Goal: Task Accomplishment & Management: Complete application form

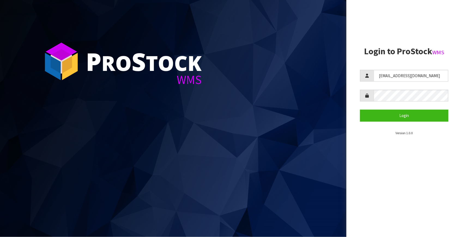
click at [358, 70] on aside "Login to ProStock WMS Fetu@cwl.co.nz Login Version 1.0.0" at bounding box center [405, 118] width 116 height 237
click at [295, 213] on section "P ro S tock WMS" at bounding box center [173, 118] width 347 height 237
drag, startPoint x: 298, startPoint y: 212, endPoint x: 319, endPoint y: 217, distance: 22.0
click at [301, 214] on section "P ro S tock WMS" at bounding box center [173, 118] width 347 height 237
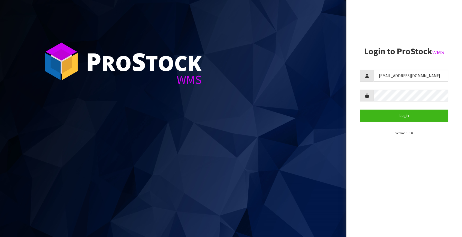
click at [322, 212] on section "P ro S tock WMS" at bounding box center [173, 118] width 347 height 237
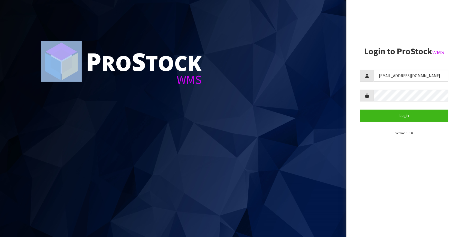
click at [322, 212] on section "P ro S tock WMS" at bounding box center [173, 118] width 347 height 237
click at [322, 211] on section "P ro S tock WMS" at bounding box center [173, 118] width 347 height 237
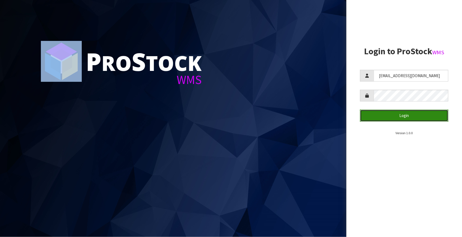
drag, startPoint x: 406, startPoint y: 116, endPoint x: 416, endPoint y: 117, distance: 9.3
click at [406, 116] on button "Login" at bounding box center [404, 116] width 88 height 12
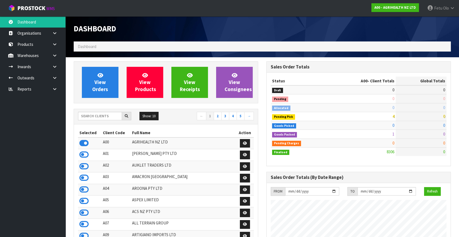
scroll to position [412, 192]
click at [107, 114] on input "text" at bounding box center [100, 116] width 44 height 8
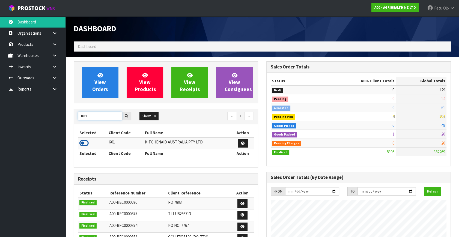
type input "K01"
drag, startPoint x: 80, startPoint y: 140, endPoint x: 101, endPoint y: 131, distance: 22.8
click at [81, 140] on icon at bounding box center [83, 143] width 9 height 8
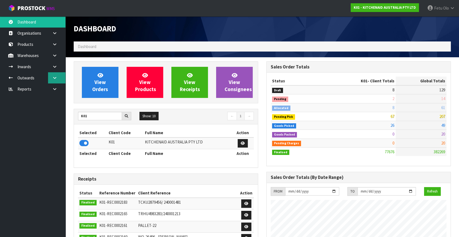
click at [55, 76] on icon at bounding box center [54, 78] width 5 height 4
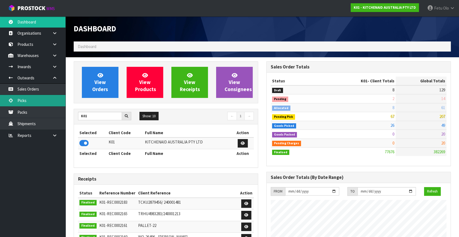
click at [30, 98] on link "Picks" at bounding box center [32, 100] width 65 height 11
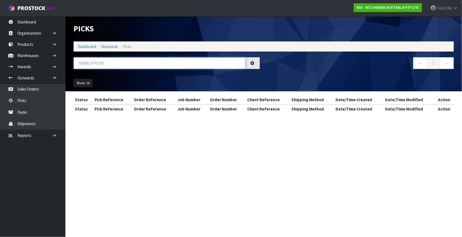
click at [105, 65] on input "text" at bounding box center [160, 63] width 172 height 12
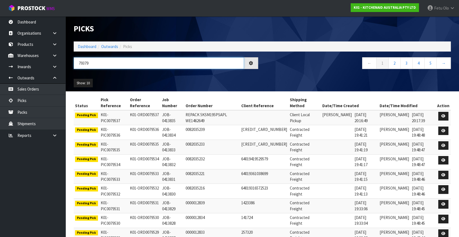
type input "79379"
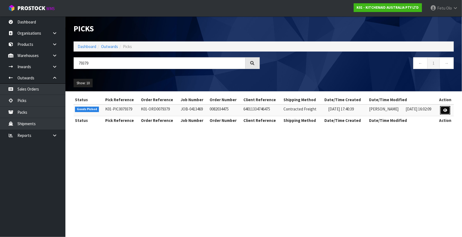
click at [447, 111] on icon at bounding box center [445, 111] width 4 height 4
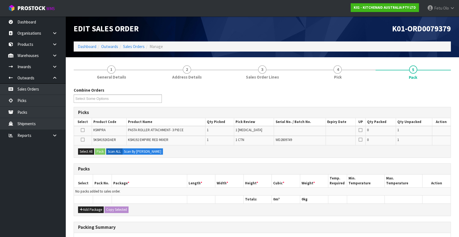
drag, startPoint x: 35, startPoint y: 198, endPoint x: 37, endPoint y: 197, distance: 2.8
click at [35, 198] on ul "Dashboard Organisations Clients Consignees Carriers Products Categories Serial …" at bounding box center [32, 126] width 65 height 221
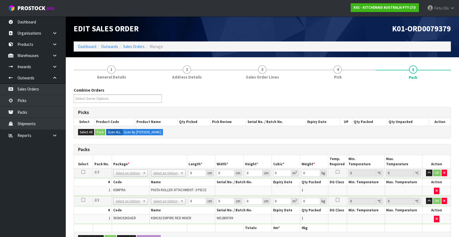
scroll to position [25, 0]
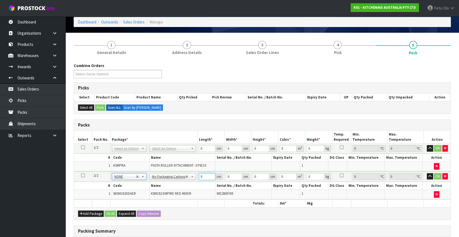
drag, startPoint x: 198, startPoint y: 176, endPoint x: 169, endPoint y: 182, distance: 29.3
click at [169, 182] on tbody "2/2 NONE 007-001 007-002 007-004 007-009 007-013 007-014 007-015 007-017 007-01…" at bounding box center [262, 186] width 376 height 28
type input "42"
type input "29"
type input "4"
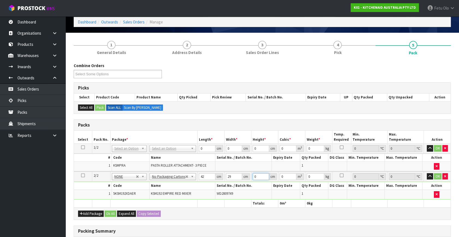
type input "0.004872"
type input "43"
type input "0.052374"
type input "43"
type input "13"
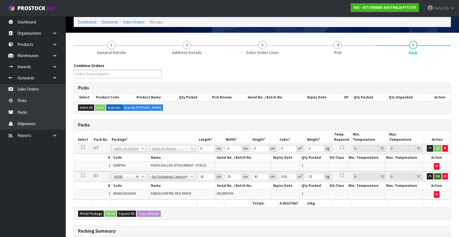
click button "OK" at bounding box center [438, 176] width 8 height 7
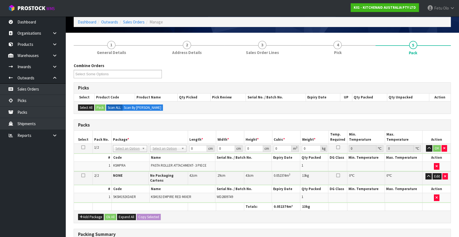
click at [215, 125] on h3 "Packs" at bounding box center [262, 124] width 368 height 5
drag, startPoint x: 215, startPoint y: 124, endPoint x: 207, endPoint y: 133, distance: 11.4
drag, startPoint x: 207, startPoint y: 133, endPoint x: 200, endPoint y: 139, distance: 9.5
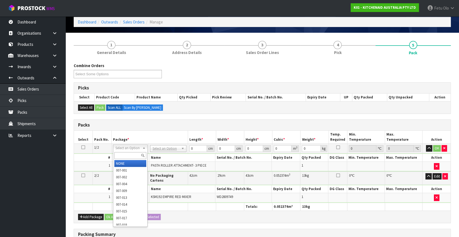
drag, startPoint x: 200, startPoint y: 139, endPoint x: 133, endPoint y: 148, distance: 67.2
click at [130, 152] on div at bounding box center [130, 155] width 34 height 9
click at [128, 154] on input "text" at bounding box center [130, 155] width 32 height 7
type input "011"
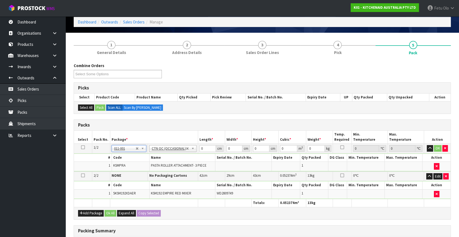
type input "3.5"
drag, startPoint x: 203, startPoint y: 148, endPoint x: 181, endPoint y: 154, distance: 22.1
click at [182, 154] on tbody "1/2 NONE 007-001 007-002 007-004 007-009 007-013 007-014 007-015 007-017 007-01…" at bounding box center [262, 158] width 376 height 28
type input "32"
type input "21"
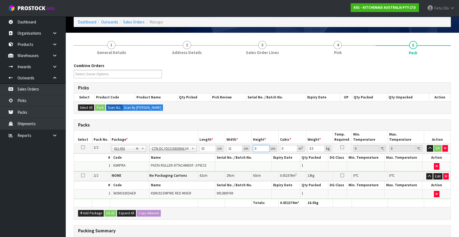
type input "1"
type input "0.000672"
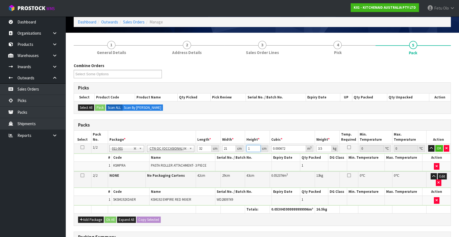
type input "15"
type input "0.01008"
type input "15"
type input "4"
click button "OK" at bounding box center [439, 148] width 8 height 7
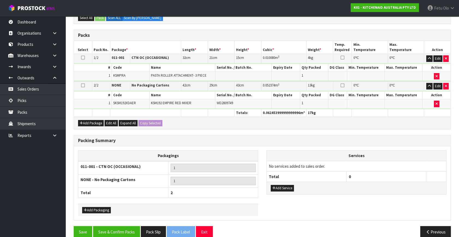
scroll to position [122, 0]
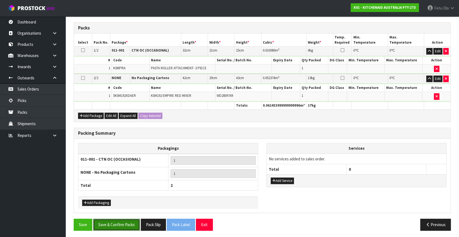
click at [124, 224] on button "Save & Confirm Packs" at bounding box center [116, 225] width 47 height 12
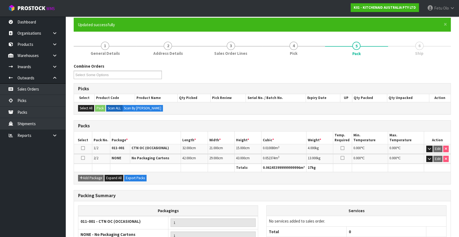
scroll to position [94, 0]
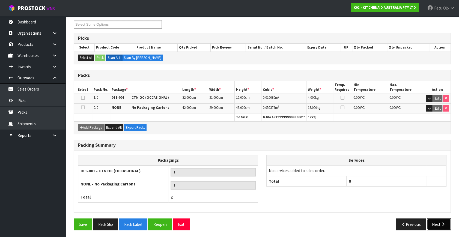
click at [440, 224] on icon "button" at bounding box center [442, 224] width 5 height 4
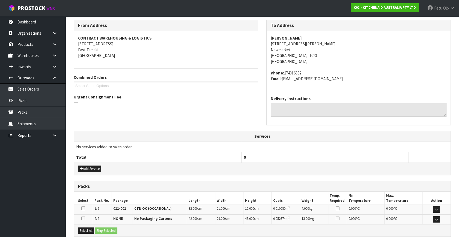
scroll to position [144, 0]
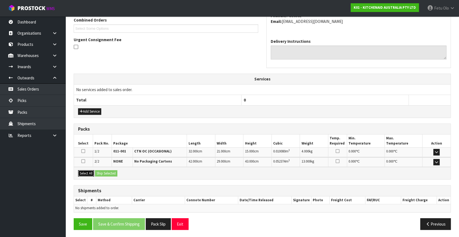
drag, startPoint x: 85, startPoint y: 172, endPoint x: 98, endPoint y: 171, distance: 13.4
click at [87, 172] on button "Select All" at bounding box center [86, 173] width 16 height 7
click at [98, 171] on button "Ship Selected" at bounding box center [106, 173] width 22 height 7
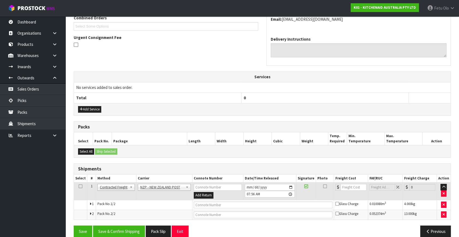
scroll to position [154, 0]
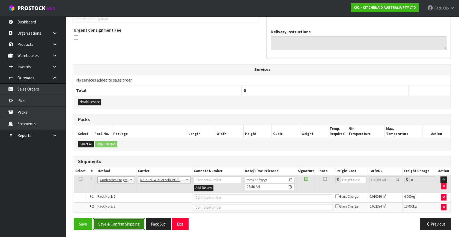
click at [128, 224] on button "Save & Confirm Shipping" at bounding box center [119, 224] width 52 height 12
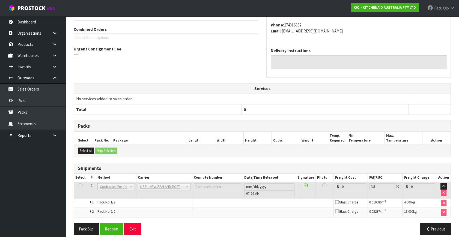
scroll to position [146, 0]
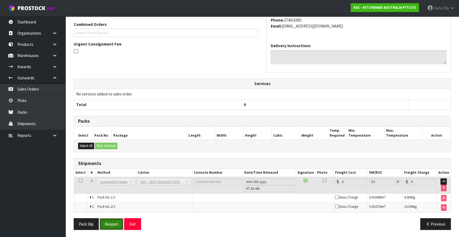
click at [114, 228] on button "Reopen" at bounding box center [112, 224] width 24 height 12
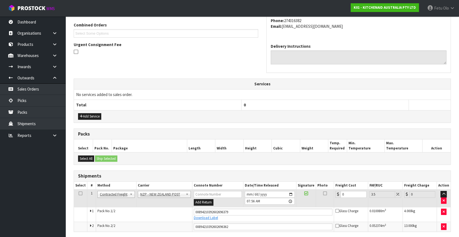
scroll to position [140, 0]
drag, startPoint x: 338, startPoint y: 196, endPoint x: 295, endPoint y: 208, distance: 44.3
click at [295, 208] on tbody "1 Client Local Pickup Customer Local Pickup Company Freight Contracted Freight …" at bounding box center [262, 210] width 376 height 42
type input "8"
type input "8.28"
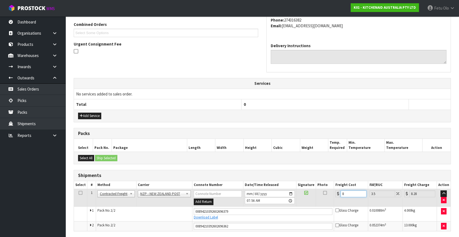
type input "8.6"
type input "8.9"
type input "8.66"
type input "8.96"
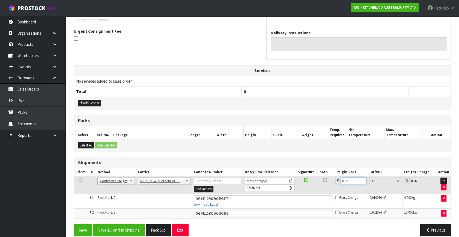
scroll to position [159, 0]
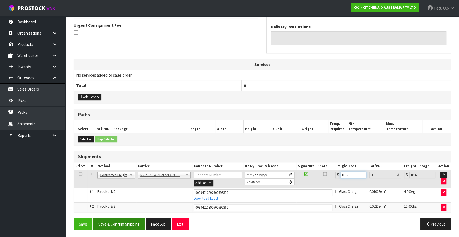
type input "8.66"
click at [125, 221] on button "Save & Confirm Shipping" at bounding box center [119, 224] width 52 height 12
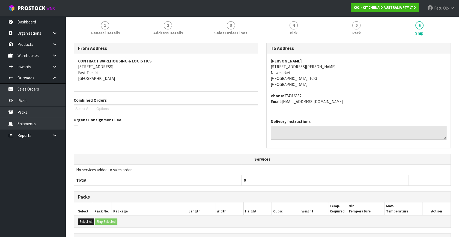
scroll to position [144, 0]
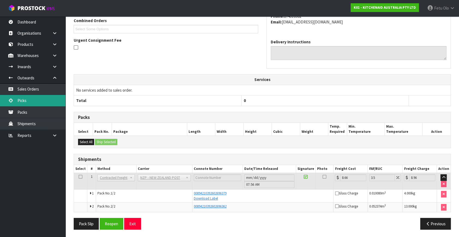
click at [22, 99] on link "Picks" at bounding box center [32, 100] width 65 height 11
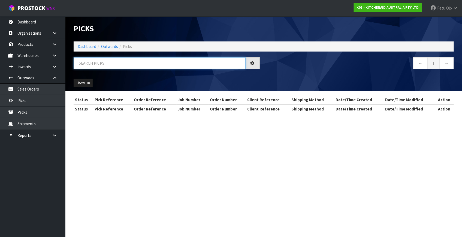
click at [104, 63] on input "text" at bounding box center [160, 63] width 172 height 12
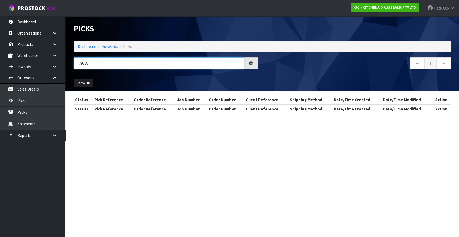
type input "79380"
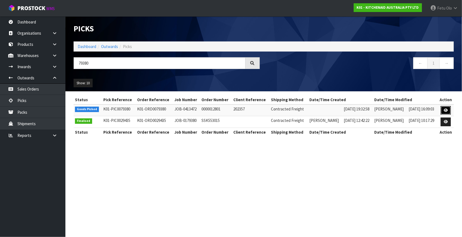
click at [447, 112] on link at bounding box center [446, 110] width 10 height 9
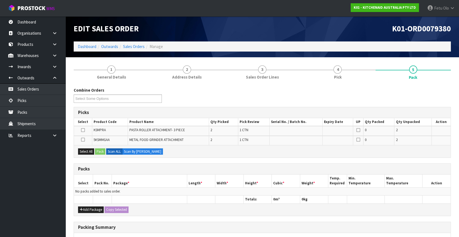
click at [82, 130] on icon at bounding box center [83, 130] width 4 height 0
click at [0, 0] on input "checkbox" at bounding box center [0, 0] width 0 height 0
click at [98, 151] on button "Pack" at bounding box center [100, 151] width 10 height 7
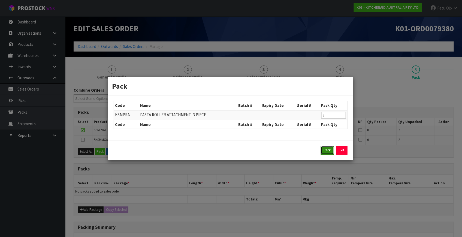
click at [325, 153] on button "Pack" at bounding box center [327, 150] width 13 height 9
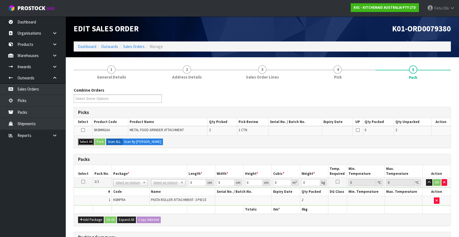
click at [91, 139] on button "Select All" at bounding box center [86, 142] width 16 height 7
click at [99, 140] on button "Pack" at bounding box center [100, 142] width 10 height 7
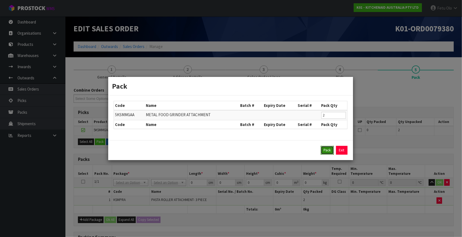
click at [328, 149] on button "Pack" at bounding box center [327, 150] width 13 height 9
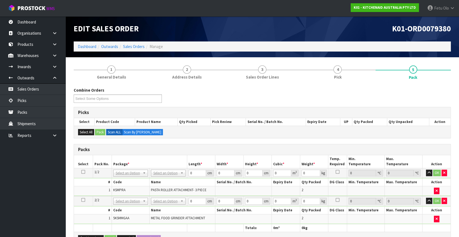
drag, startPoint x: 165, startPoint y: 170, endPoint x: 167, endPoint y: 175, distance: 4.7
drag, startPoint x: 167, startPoint y: 189, endPoint x: 172, endPoint y: 206, distance: 18.4
drag, startPoint x: 172, startPoint y: 199, endPoint x: 172, endPoint y: 205, distance: 5.2
type input "2"
drag, startPoint x: 179, startPoint y: 177, endPoint x: 159, endPoint y: 183, distance: 21.3
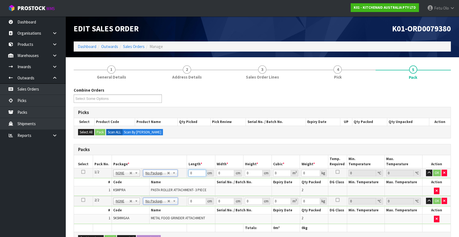
click at [159, 183] on tbody "1/2 NONE 007-001 007-002 007-004 007-009 007-013 007-014 007-015 007-017 007-01…" at bounding box center [262, 182] width 376 height 28
type input "24"
type input "20"
type input "2"
type input "0.00096"
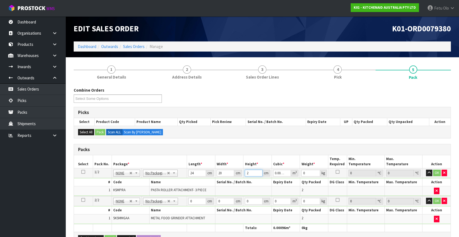
type input "29"
type input "0.01392"
type input "29"
type input "8"
click button "OK" at bounding box center [437, 173] width 8 height 7
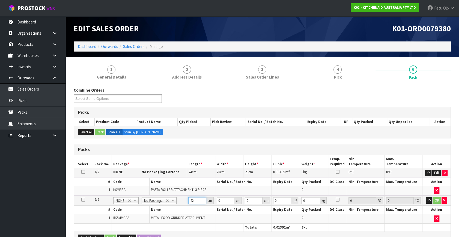
type input "42"
type input "29"
type input "3"
type input "0.003654"
type input "34"
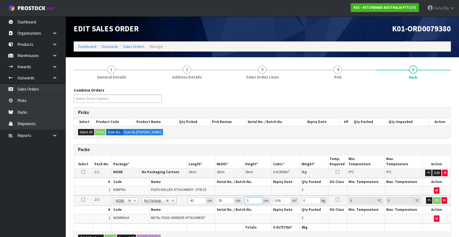
type input "0.041412"
type input "34"
type input "6"
click button "OK" at bounding box center [437, 200] width 8 height 7
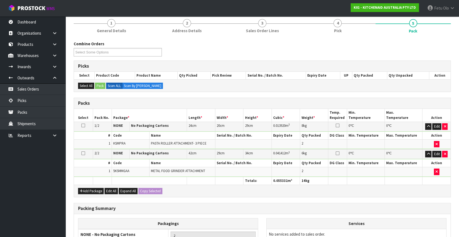
scroll to position [109, 0]
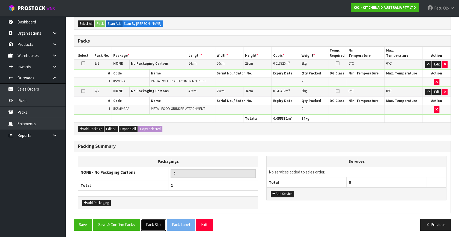
click at [164, 221] on button "Pack Slip" at bounding box center [153, 225] width 25 height 12
click at [124, 219] on button "Save & Confirm Packs" at bounding box center [116, 225] width 47 height 12
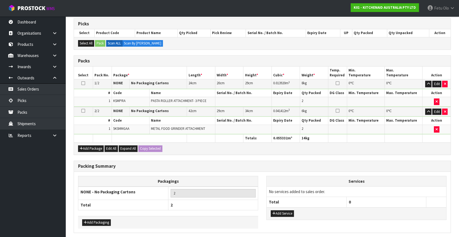
scroll to position [0, 0]
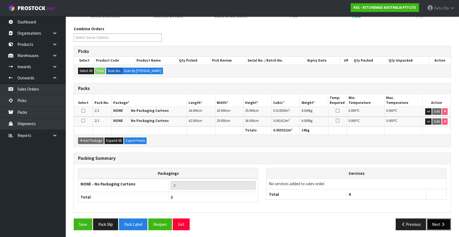
click at [434, 224] on button "Next" at bounding box center [439, 224] width 24 height 12
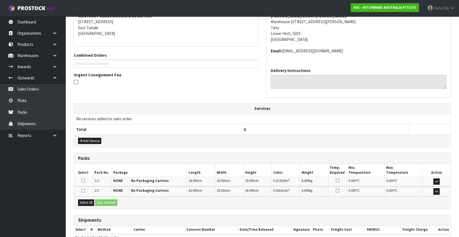
scroll to position [139, 0]
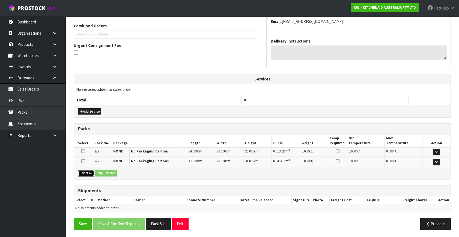
drag, startPoint x: 87, startPoint y: 172, endPoint x: 111, endPoint y: 172, distance: 24.0
click at [91, 173] on button "Select All" at bounding box center [86, 173] width 16 height 7
click at [111, 172] on button "Ship Selected" at bounding box center [106, 173] width 22 height 7
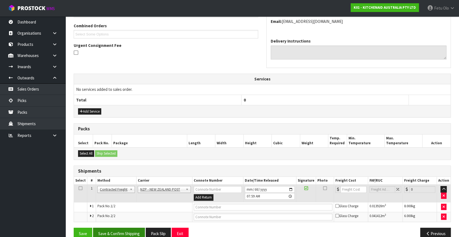
scroll to position [148, 0]
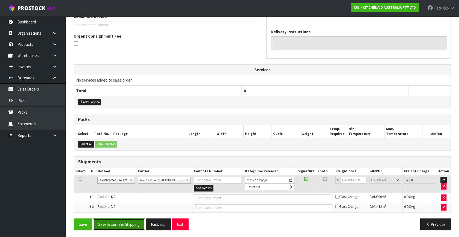
click at [129, 224] on button "Save & Confirm Shipping" at bounding box center [119, 224] width 52 height 12
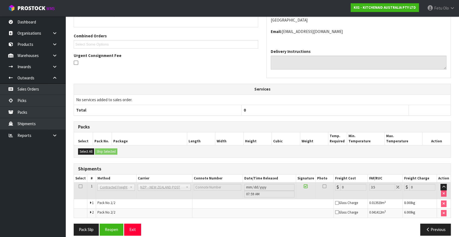
scroll to position [140, 0]
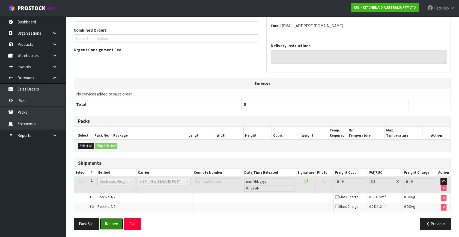
drag, startPoint x: 116, startPoint y: 220, endPoint x: 119, endPoint y: 218, distance: 3.2
click at [116, 220] on button "Reopen" at bounding box center [112, 224] width 24 height 12
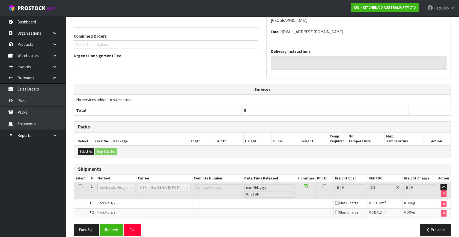
scroll to position [134, 0]
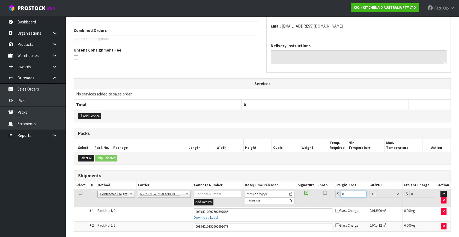
drag, startPoint x: 352, startPoint y: 191, endPoint x: 250, endPoint y: 217, distance: 105.2
click at [250, 217] on tbody "1 Client Local Pickup Customer Local Pickup Company Freight Contracted Freight …" at bounding box center [262, 210] width 376 height 42
type input "1"
type input "1.03"
type input "16"
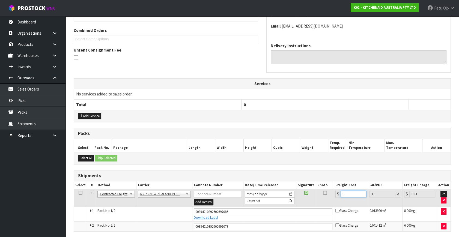
type input "16.56"
type input "169"
type input "174.91"
type input "1690"
type input "1749.15"
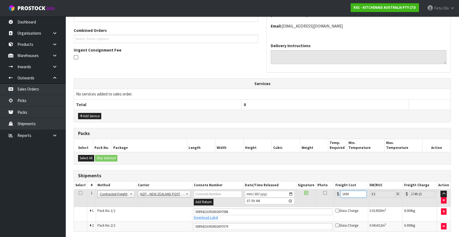
type input "169"
type input "174.91"
type input "16"
type input "16.56"
type input "16.9"
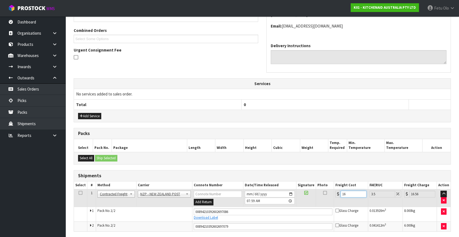
type input "17.49"
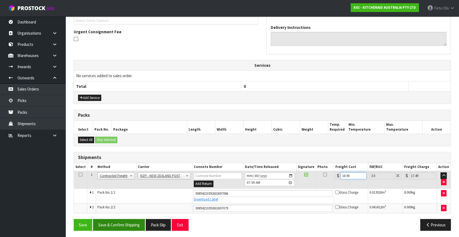
scroll to position [153, 0]
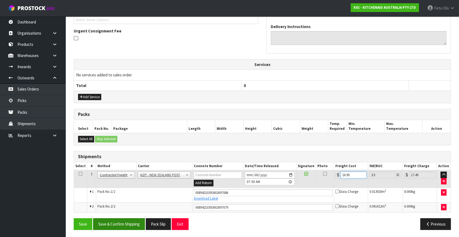
type input "16.90"
click at [130, 223] on button "Save & Confirm Shipping" at bounding box center [119, 224] width 52 height 12
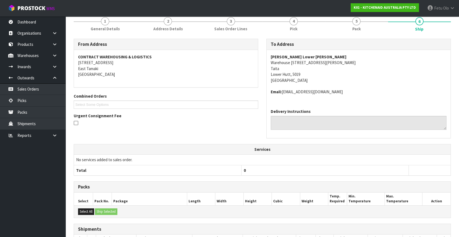
scroll to position [138, 0]
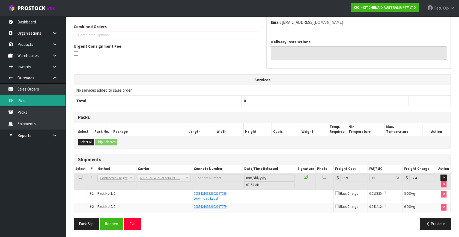
click at [20, 96] on link "Picks" at bounding box center [32, 100] width 65 height 11
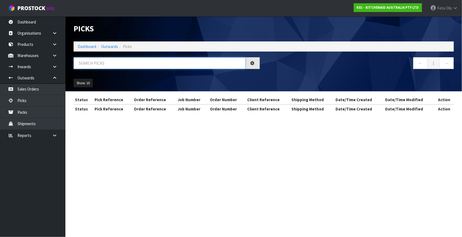
click at [154, 64] on input "text" at bounding box center [160, 63] width 172 height 12
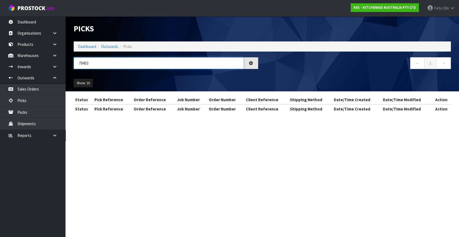
type input "79433"
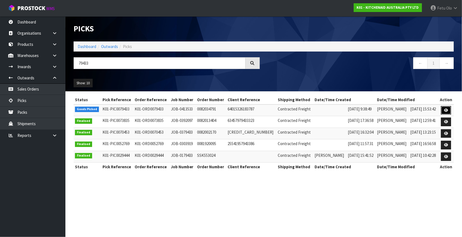
click at [447, 111] on icon at bounding box center [446, 111] width 4 height 4
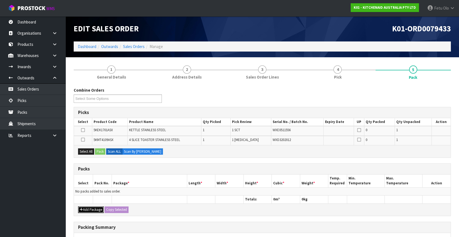
click at [85, 209] on button "Add Package" at bounding box center [91, 209] width 26 height 7
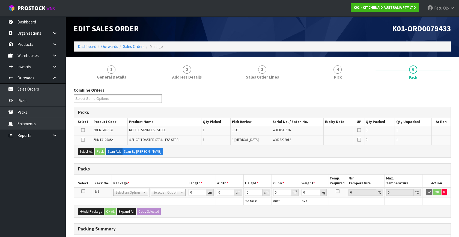
drag, startPoint x: 83, startPoint y: 190, endPoint x: 133, endPoint y: 182, distance: 50.3
click at [86, 190] on td at bounding box center [83, 192] width 19 height 10
click at [141, 178] on th "Package *" at bounding box center [149, 181] width 75 height 13
drag, startPoint x: 84, startPoint y: 190, endPoint x: 90, endPoint y: 189, distance: 6.2
click at [84, 191] on icon at bounding box center [83, 191] width 4 height 0
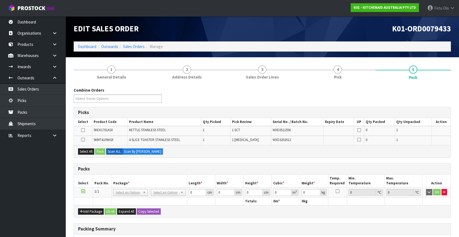
click at [129, 176] on th "Package *" at bounding box center [149, 181] width 75 height 13
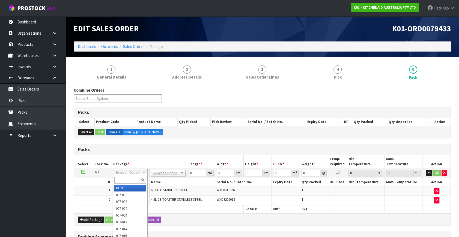
click at [128, 181] on input "text" at bounding box center [130, 180] width 32 height 7
type input "011"
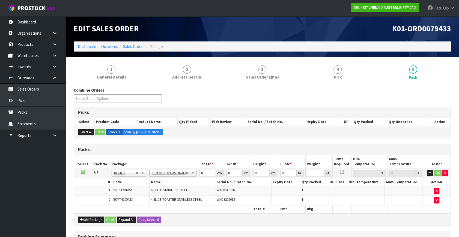
type input "6.55"
drag, startPoint x: 202, startPoint y: 172, endPoint x: 125, endPoint y: 213, distance: 87.6
click at [125, 213] on div "Packs Select Pack No. Package * Length * Width * Height * Cubic * Weight * Temp…" at bounding box center [262, 185] width 377 height 82
type input "59"
type input "38"
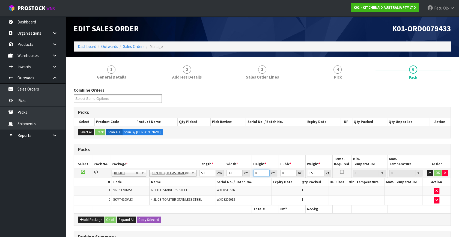
type input "2"
type input "0.004484"
type input "29"
type input "0.065018"
type input "29"
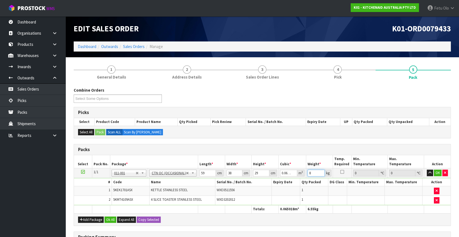
type input "8"
click button "OK" at bounding box center [438, 173] width 8 height 7
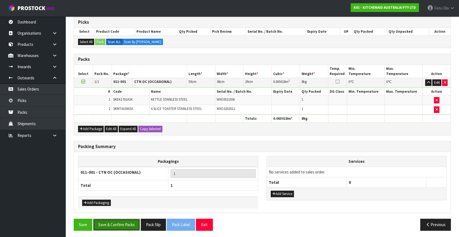
click at [117, 219] on button "Save & Confirm Packs" at bounding box center [116, 225] width 47 height 12
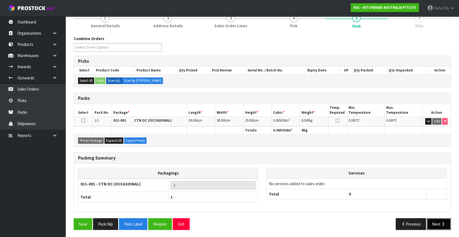
click at [436, 222] on button "Next" at bounding box center [439, 224] width 24 height 12
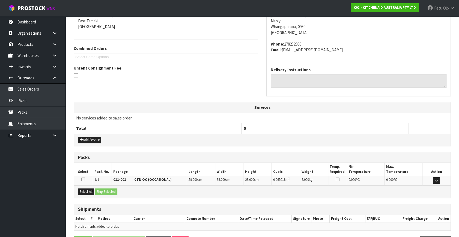
scroll to position [134, 0]
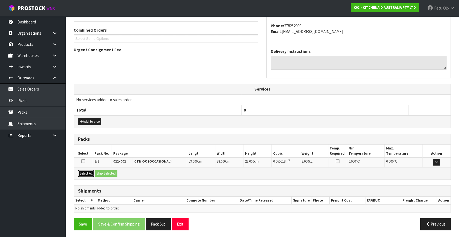
drag, startPoint x: 82, startPoint y: 173, endPoint x: 111, endPoint y: 172, distance: 29.2
click at [82, 173] on button "Select All" at bounding box center [86, 173] width 16 height 7
click at [112, 172] on button "Ship Selected" at bounding box center [106, 173] width 22 height 7
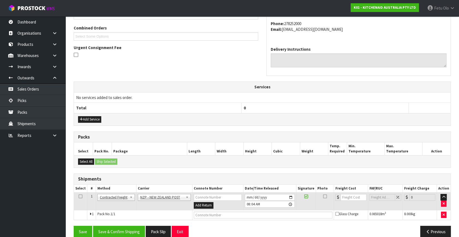
scroll to position [144, 0]
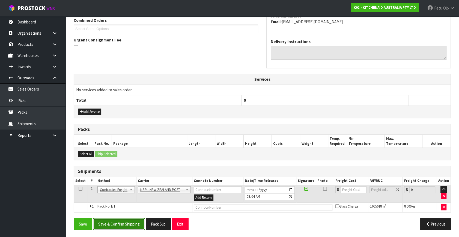
click at [129, 221] on button "Save & Confirm Shipping" at bounding box center [119, 224] width 52 height 12
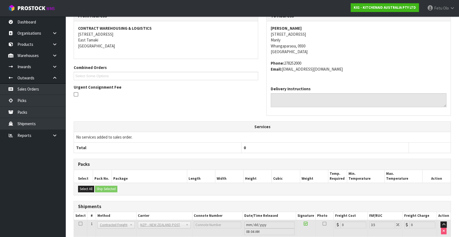
scroll to position [136, 0]
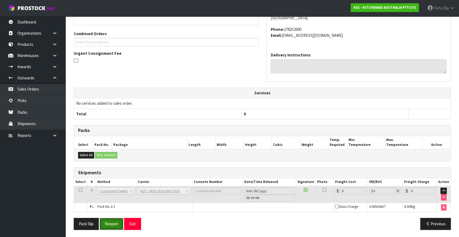
drag, startPoint x: 114, startPoint y: 226, endPoint x: 117, endPoint y: 225, distance: 3.4
click at [114, 226] on button "Reopen" at bounding box center [112, 224] width 24 height 12
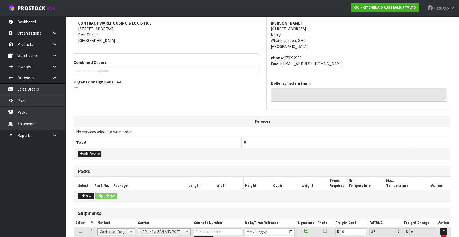
scroll to position [131, 0]
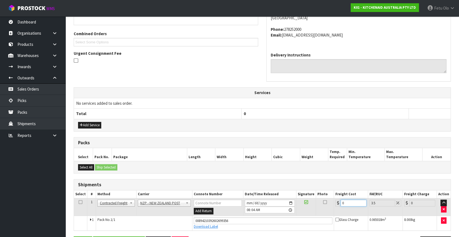
drag, startPoint x: 346, startPoint y: 201, endPoint x: 304, endPoint y: 212, distance: 43.5
click at [304, 212] on tr "1 Client Local Pickup Customer Local Pickup Company Freight Contracted Freight …" at bounding box center [262, 207] width 376 height 18
type input "4"
type input "4.14"
type input "4.3"
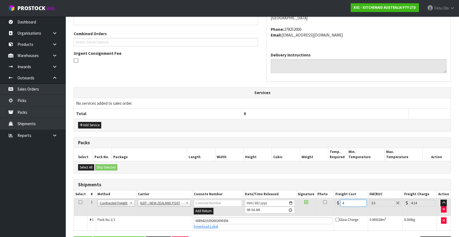
type input "4.45"
type input "4.33"
type input "4.48"
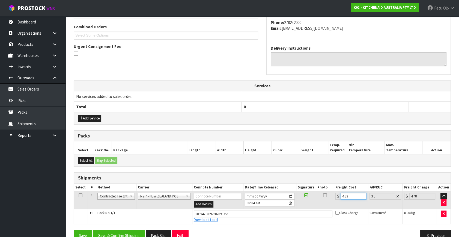
scroll to position [149, 0]
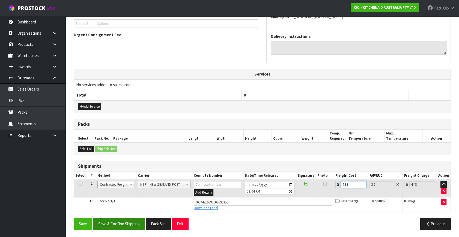
type input "4.33"
click at [137, 224] on button "Save & Confirm Shipping" at bounding box center [119, 224] width 52 height 12
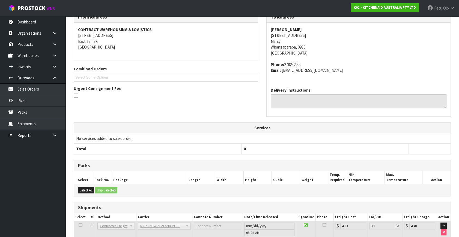
scroll to position [134, 0]
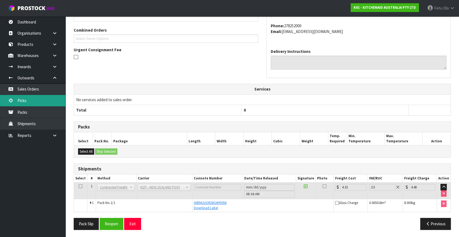
click at [23, 99] on link "Picks" at bounding box center [32, 100] width 65 height 11
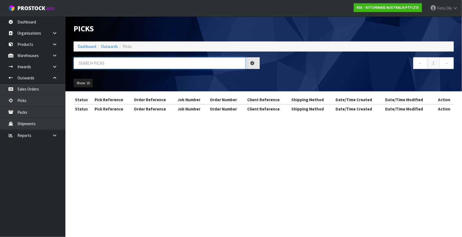
click at [132, 65] on input "text" at bounding box center [160, 63] width 172 height 12
type input "79425"
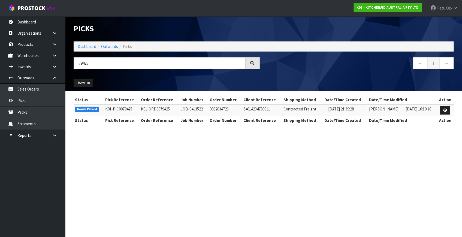
click at [446, 115] on td at bounding box center [445, 110] width 17 height 12
click at [443, 108] on link at bounding box center [445, 110] width 10 height 9
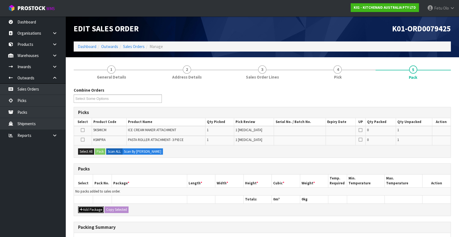
drag, startPoint x: 91, startPoint y: 208, endPoint x: 89, endPoint y: 203, distance: 5.5
click at [91, 208] on button "Add Package" at bounding box center [91, 209] width 26 height 7
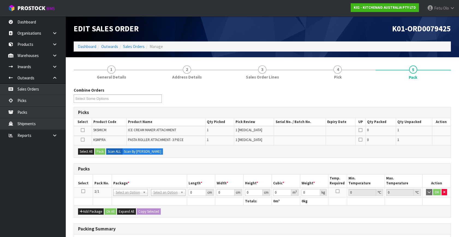
click at [82, 191] on icon at bounding box center [83, 191] width 4 height 0
click at [105, 182] on th "Pack No." at bounding box center [102, 181] width 19 height 13
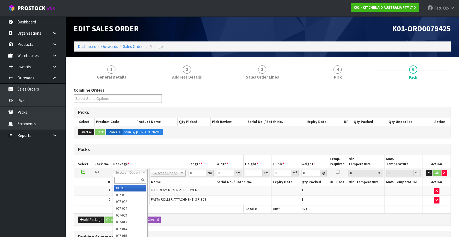
click at [121, 180] on input "text" at bounding box center [130, 180] width 32 height 7
type input "011"
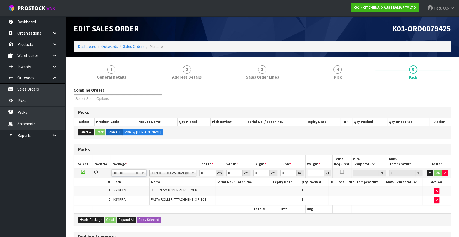
type input "6.86"
drag, startPoint x: 204, startPoint y: 174, endPoint x: 177, endPoint y: 179, distance: 27.5
click at [177, 179] on tbody "1/1 NONE 007-001 007-002 007-004 007-009 007-013 007-014 007-015 007-017 007-01…" at bounding box center [262, 186] width 376 height 37
type input "38"
type input "28"
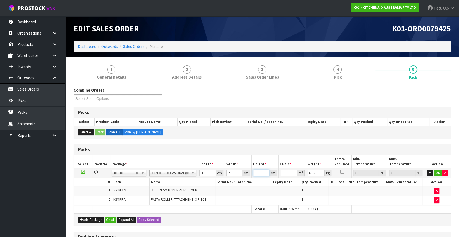
type input "3"
type input "0.003192"
type input "31"
type input "0.032984"
type input "31"
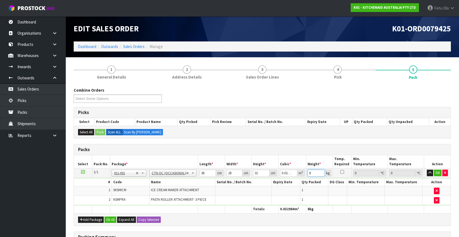
type input "8"
click button "OK" at bounding box center [438, 173] width 8 height 7
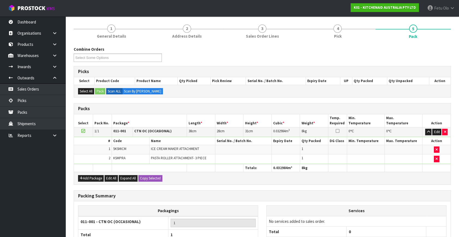
scroll to position [90, 0]
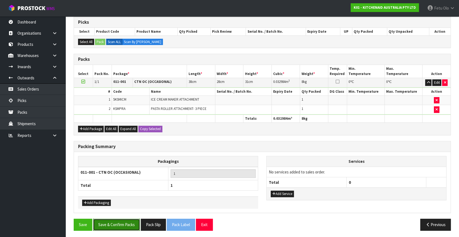
drag, startPoint x: 118, startPoint y: 221, endPoint x: 109, endPoint y: 222, distance: 9.3
click at [119, 221] on button "Save & Confirm Packs" at bounding box center [116, 225] width 47 height 12
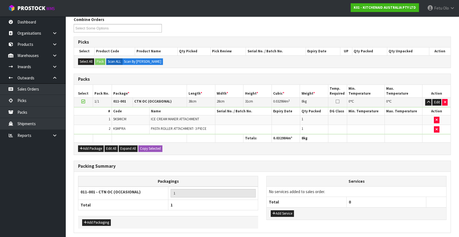
scroll to position [0, 0]
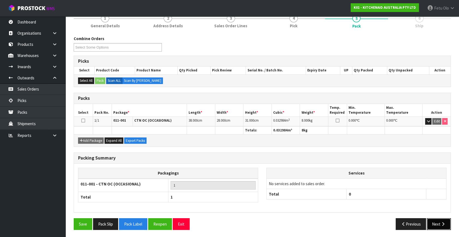
click at [442, 220] on button "Next" at bounding box center [439, 224] width 24 height 12
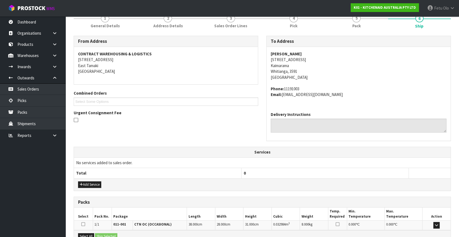
scroll to position [134, 0]
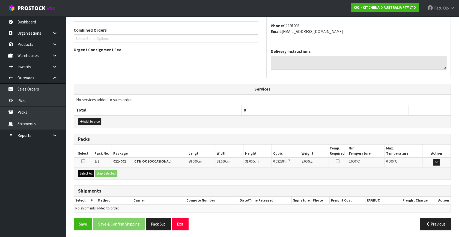
click at [82, 168] on div "Select All Ship Selected" at bounding box center [262, 173] width 376 height 12
drag, startPoint x: 85, startPoint y: 171, endPoint x: 104, endPoint y: 170, distance: 19.6
click at [87, 171] on button "Select All" at bounding box center [86, 173] width 16 height 7
click at [107, 170] on button "Ship Selected" at bounding box center [106, 173] width 22 height 7
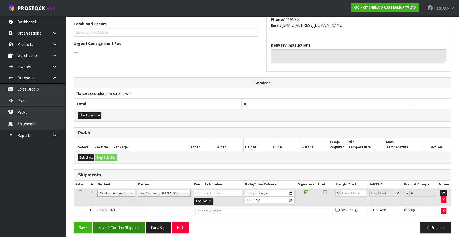
scroll to position [144, 0]
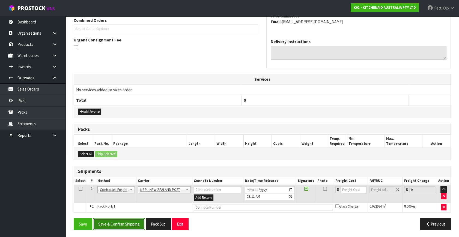
click at [127, 218] on button "Save & Confirm Shipping" at bounding box center [119, 224] width 52 height 12
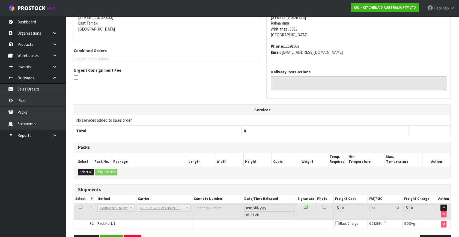
scroll to position [136, 0]
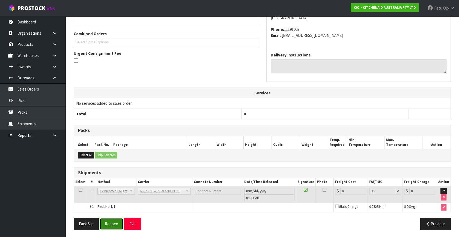
drag, startPoint x: 108, startPoint y: 223, endPoint x: 113, endPoint y: 219, distance: 6.2
click at [109, 222] on button "Reopen" at bounding box center [112, 224] width 24 height 12
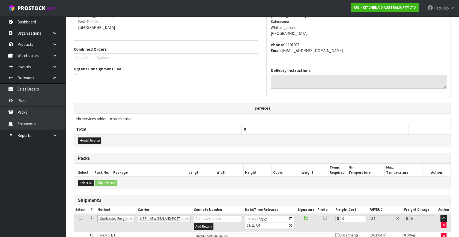
scroll to position [124, 0]
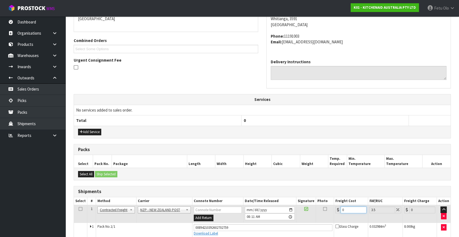
drag, startPoint x: 317, startPoint y: 221, endPoint x: 300, endPoint y: 217, distance: 18.1
click at [310, 224] on tbody "1 Client Local Pickup Customer Local Pickup Company Freight Contracted Freight …" at bounding box center [262, 221] width 376 height 32
type input "1"
type input "1.03"
type input "11"
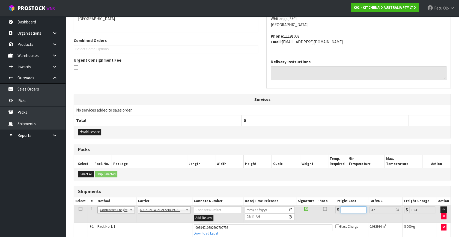
type input "11.38"
type input "11.9"
type input "12.32"
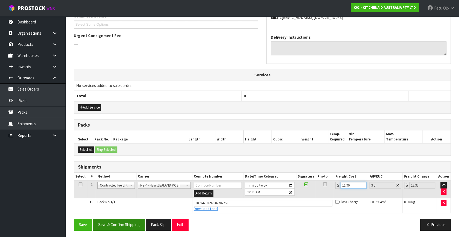
scroll to position [149, 0]
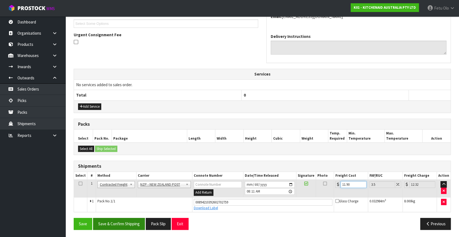
type input "11.90"
click at [115, 223] on button "Save & Confirm Shipping" at bounding box center [119, 224] width 52 height 12
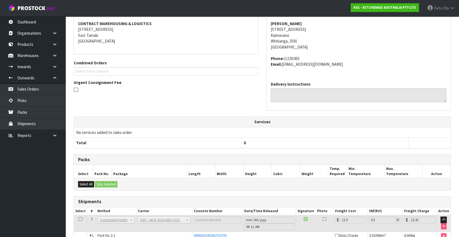
scroll to position [134, 0]
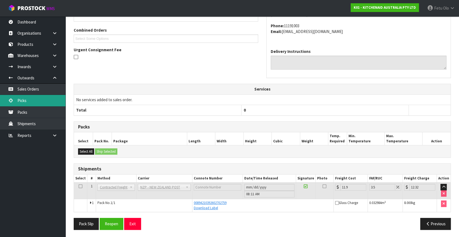
click at [29, 98] on link "Picks" at bounding box center [32, 100] width 65 height 11
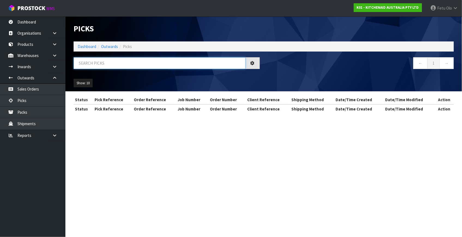
click at [120, 66] on input "text" at bounding box center [160, 63] width 172 height 12
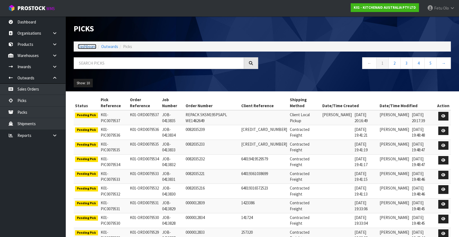
click at [83, 44] on link "Dashboard" at bounding box center [87, 46] width 19 height 5
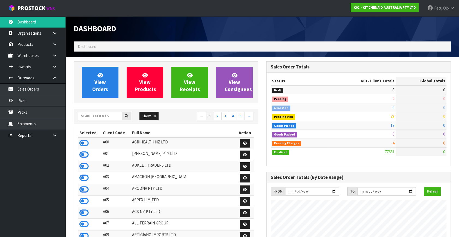
scroll to position [412, 192]
click at [30, 101] on link "Picks" at bounding box center [32, 100] width 65 height 11
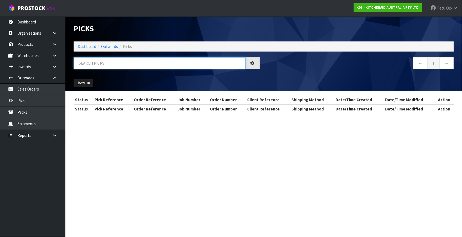
click at [122, 62] on input "text" at bounding box center [160, 63] width 172 height 12
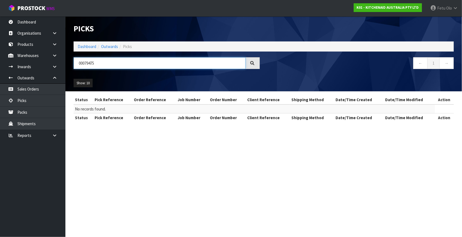
click at [79, 62] on input "00079475" at bounding box center [160, 63] width 172 height 12
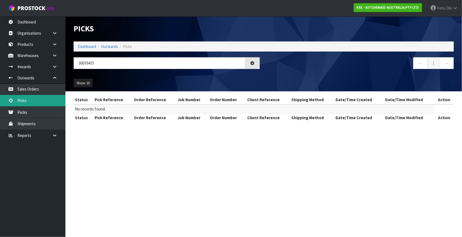
click at [34, 101] on link "Picks" at bounding box center [32, 100] width 65 height 11
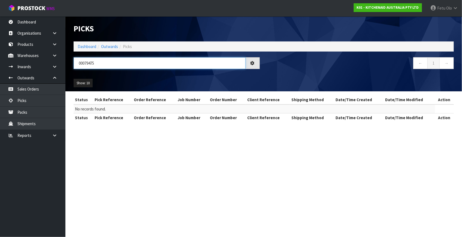
click at [79, 61] on input "00079475" at bounding box center [160, 63] width 172 height 12
type input "0079475"
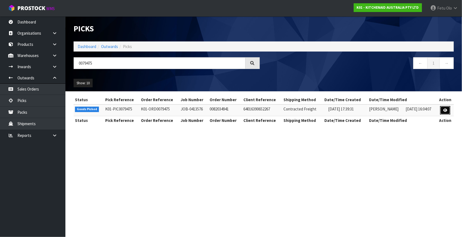
click at [441, 109] on link at bounding box center [445, 110] width 10 height 9
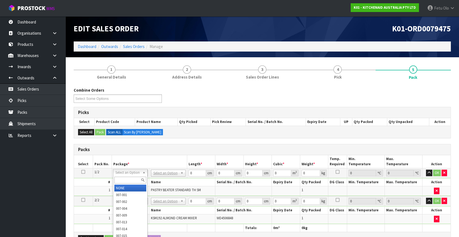
click at [125, 177] on input "text" at bounding box center [130, 180] width 32 height 7
type input "011"
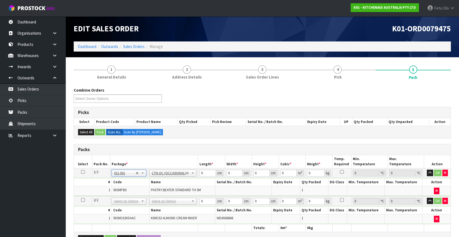
type input "0.1"
drag, startPoint x: 202, startPoint y: 173, endPoint x: 159, endPoint y: 189, distance: 46.0
click at [160, 189] on tbody "1/2 NONE 007-001 007-002 007-004 007-009 007-013 007-014 007-015 007-017 007-01…" at bounding box center [262, 182] width 376 height 28
type input "21"
type input "14"
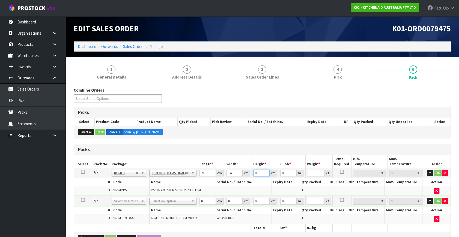
type input "1"
type input "0.000294"
type input "17"
type input "0.004998"
type input "17"
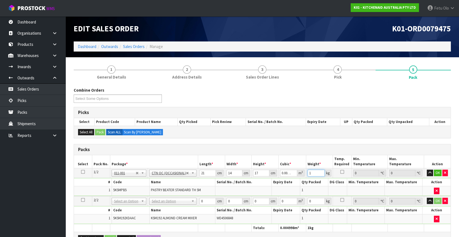
type input "1"
click button "OK" at bounding box center [438, 173] width 8 height 7
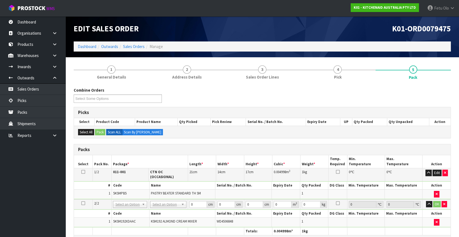
drag, startPoint x: 163, startPoint y: 194, endPoint x: 167, endPoint y: 209, distance: 15.6
click at [164, 198] on table "Select Pack No. Package * Length * Width * Height * Cubic * Weight * Temp. Requ…" at bounding box center [262, 195] width 376 height 80
drag, startPoint x: 167, startPoint y: 201, endPoint x: 168, endPoint y: 204, distance: 3.9
click at [168, 208] on input "text" at bounding box center [168, 207] width 32 height 7
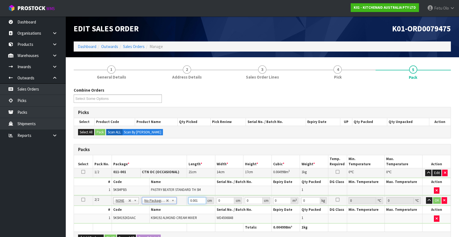
click at [188, 204] on input "0.001" at bounding box center [197, 200] width 18 height 7
click at [186, 203] on td "No Packaging Cartons PLT GEN120 (1200 X 1000) PLT ONE WAY SKID CHEP HIRE PALLET…" at bounding box center [163, 201] width 47 height 10
click at [191, 201] on input "0.001" at bounding box center [197, 200] width 18 height 7
type input "42"
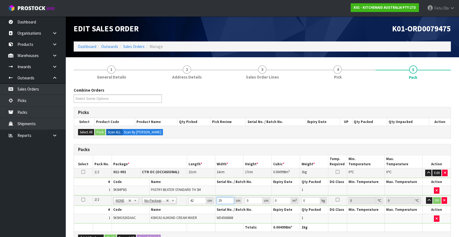
type input "29"
type input "4"
type input "0.004872"
type input "43"
type input "0.052374"
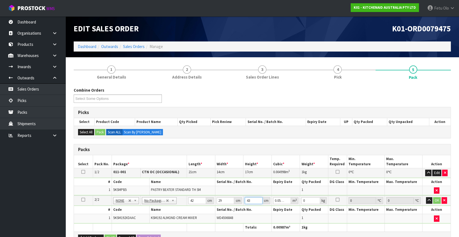
type input "43"
type input "13"
click button "OK" at bounding box center [437, 200] width 8 height 7
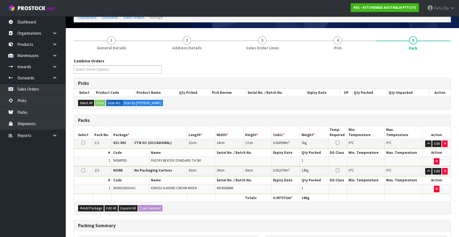
scroll to position [122, 0]
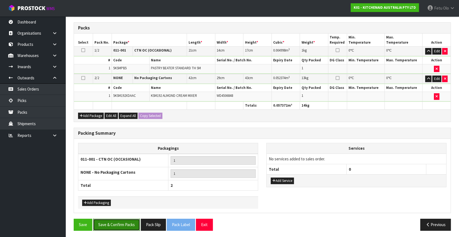
click at [124, 220] on button "Save & Confirm Packs" at bounding box center [116, 225] width 47 height 12
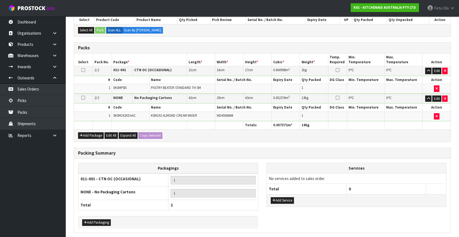
scroll to position [0, 0]
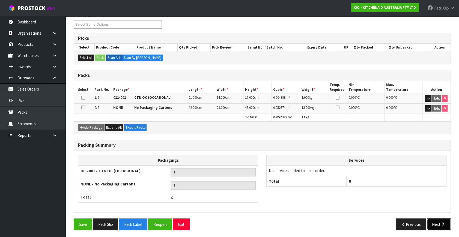
click at [436, 221] on button "Next" at bounding box center [439, 224] width 24 height 12
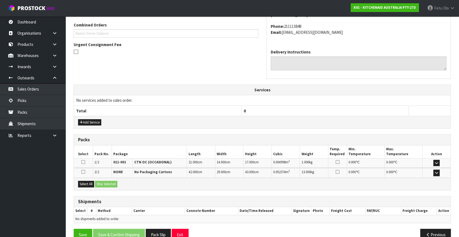
scroll to position [150, 0]
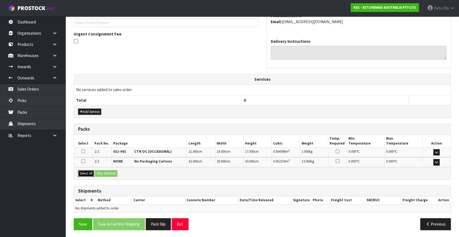
click at [86, 172] on button "Select All" at bounding box center [86, 173] width 16 height 7
click at [117, 173] on button "Ship Selected" at bounding box center [106, 173] width 22 height 7
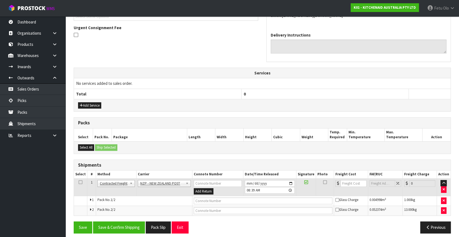
scroll to position [160, 0]
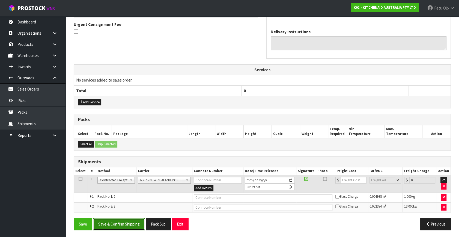
click at [127, 218] on button "Save & Confirm Shipping" at bounding box center [119, 224] width 52 height 12
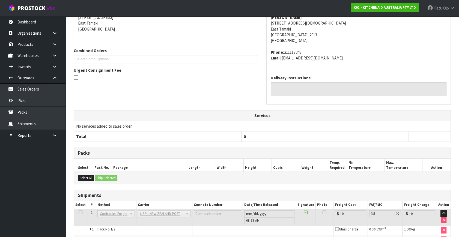
scroll to position [152, 0]
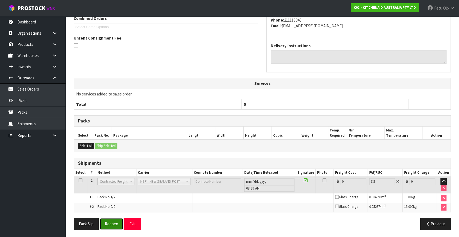
click at [116, 224] on button "Reopen" at bounding box center [112, 224] width 24 height 12
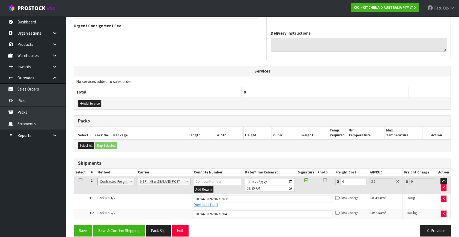
scroll to position [165, 0]
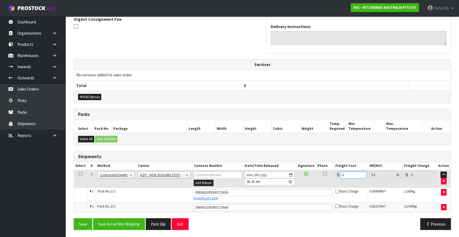
drag, startPoint x: 347, startPoint y: 172, endPoint x: 271, endPoint y: 199, distance: 81.2
click at [271, 199] on tbody "1 Client Local Pickup Customer Local Pickup Company Freight Contracted Freight …" at bounding box center [262, 191] width 376 height 42
type input "8"
type input "8.28"
type input "8.6"
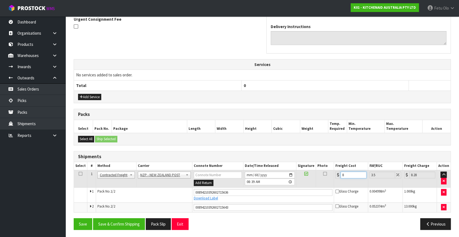
type input "8.9"
type input "8.66"
type input "8.96"
type input "8.66"
click at [115, 218] on button "Save & Confirm Shipping" at bounding box center [119, 224] width 52 height 12
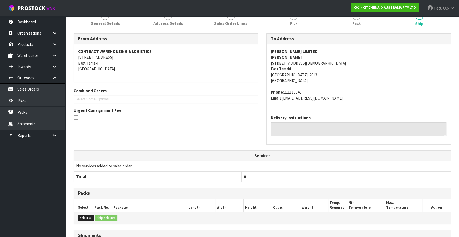
scroll to position [149, 0]
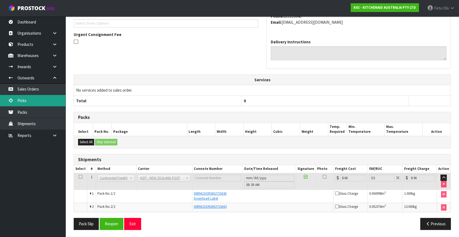
click at [29, 100] on link "Picks" at bounding box center [32, 100] width 65 height 11
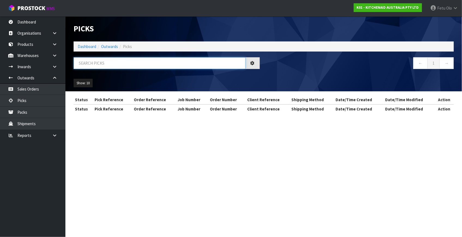
click at [114, 63] on input "text" at bounding box center [160, 63] width 172 height 12
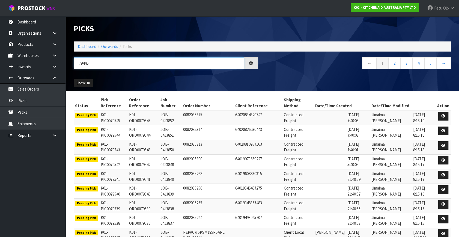
type input "79446"
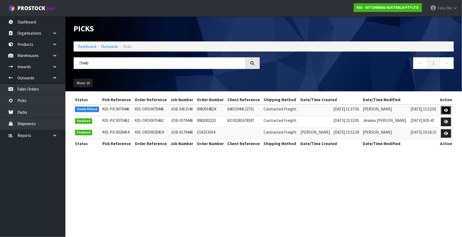
click at [446, 109] on icon at bounding box center [446, 111] width 4 height 4
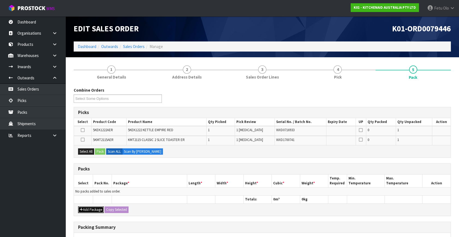
click at [88, 208] on button "Add Package" at bounding box center [91, 209] width 26 height 7
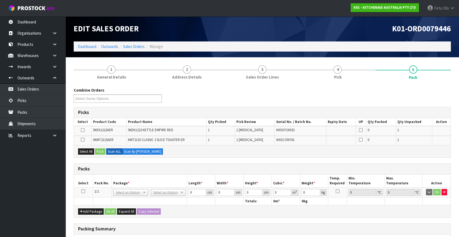
click at [84, 191] on icon at bounding box center [83, 191] width 4 height 0
click at [101, 179] on th "Pack No." at bounding box center [102, 181] width 19 height 13
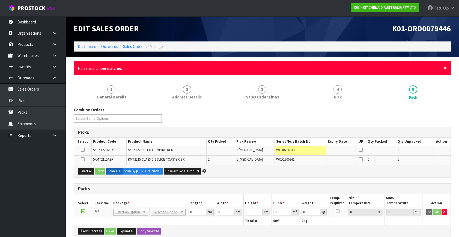
click at [444, 67] on span "×" at bounding box center [444, 68] width 3 height 8
click at [447, 67] on div "× Close No serial number matches" at bounding box center [262, 68] width 377 height 14
click at [443, 68] on span "×" at bounding box center [444, 68] width 3 height 8
click at [445, 69] on span "×" at bounding box center [444, 68] width 3 height 8
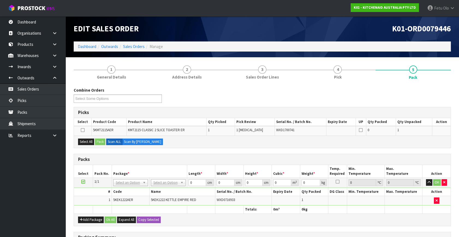
click at [156, 154] on div "Packs" at bounding box center [262, 159] width 376 height 11
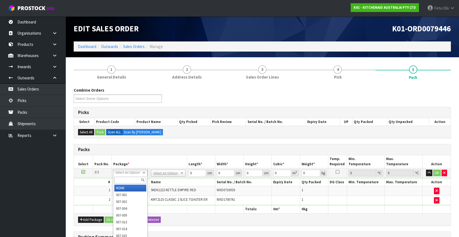
drag, startPoint x: 127, startPoint y: 180, endPoint x: 122, endPoint y: 174, distance: 7.9
click at [127, 180] on input "text" at bounding box center [130, 180] width 32 height 7
type input "011"
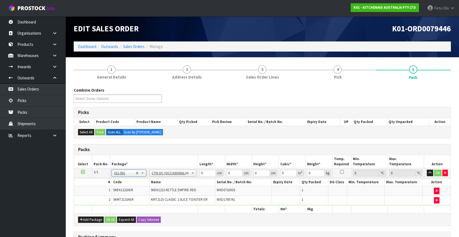
type input "4.53"
drag, startPoint x: 200, startPoint y: 173, endPoint x: 167, endPoint y: 193, distance: 38.7
click at [167, 193] on tbody "1/1 NONE 007-001 007-002 007-004 007-009 007-013 007-014 007-015 007-017 007-01…" at bounding box center [262, 186] width 376 height 37
type input "52"
type input "38"
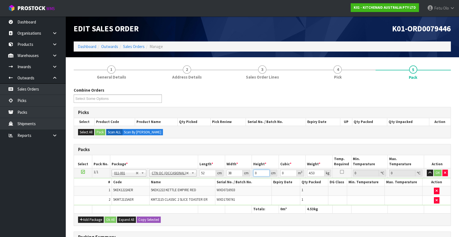
type input "2"
type input "0.003952"
type input "28"
type input "0.055328"
type input "28"
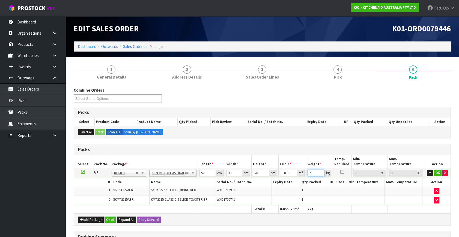
type input "7"
click button "OK" at bounding box center [438, 173] width 8 height 7
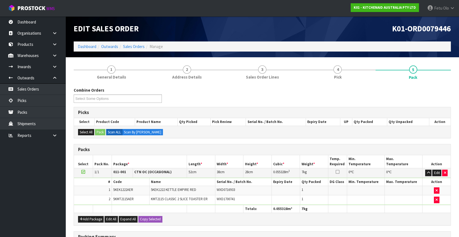
scroll to position [90, 0]
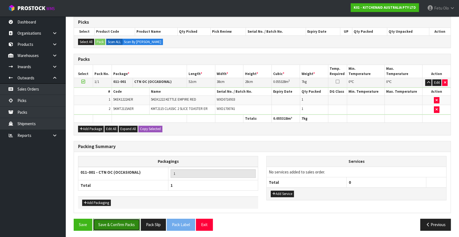
click at [133, 223] on button "Save & Confirm Packs" at bounding box center [116, 225] width 47 height 12
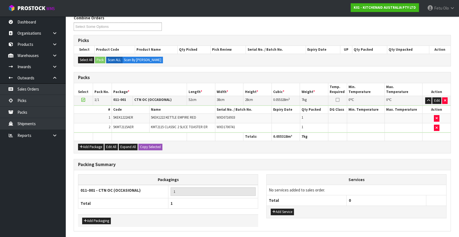
scroll to position [71, 0]
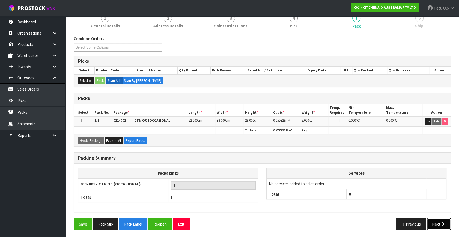
click at [442, 222] on icon "button" at bounding box center [442, 224] width 5 height 4
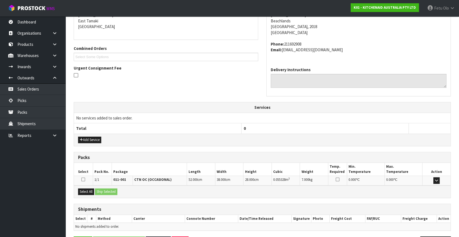
scroll to position [134, 0]
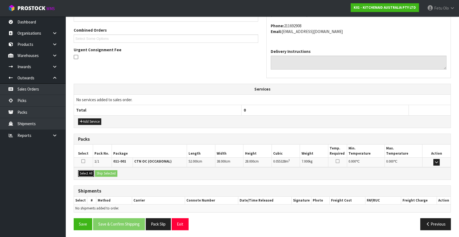
click at [85, 172] on button "Select All" at bounding box center [86, 173] width 16 height 7
click at [112, 175] on button "Ship Selected" at bounding box center [106, 173] width 22 height 7
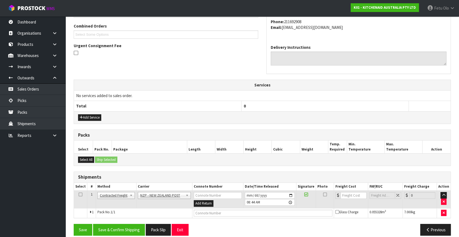
scroll to position [144, 0]
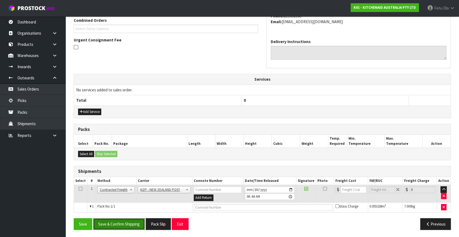
click at [123, 224] on button "Save & Confirm Shipping" at bounding box center [119, 224] width 52 height 12
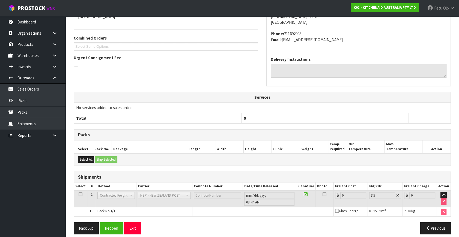
scroll to position [136, 0]
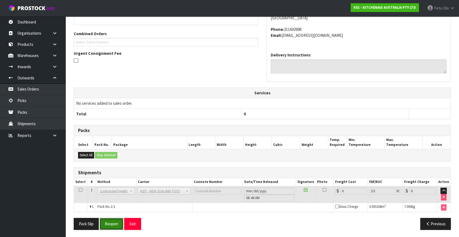
drag, startPoint x: 107, startPoint y: 224, endPoint x: 119, endPoint y: 221, distance: 11.8
click at [107, 224] on button "Reopen" at bounding box center [112, 224] width 24 height 12
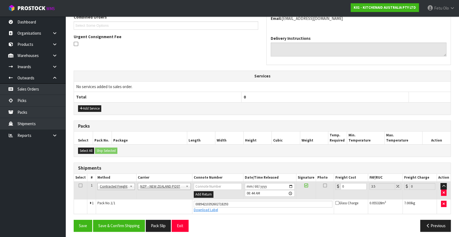
scroll to position [149, 0]
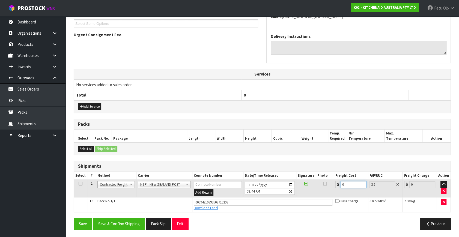
click at [291, 215] on div "From Address CONTRACT WAREHOUSING & LOGISTICS 17 Allens Road East Tamaki Auckla…" at bounding box center [262, 96] width 377 height 276
type input "4"
type input "4.14"
type input "4.3"
type input "4.45"
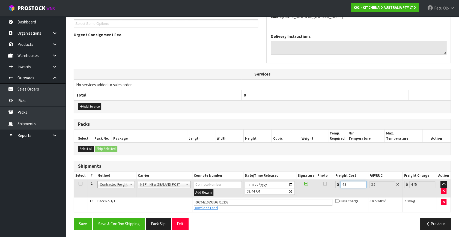
type input "4.33"
type input "4.48"
type input "4.33"
click at [119, 223] on button "Save & Confirm Shipping" at bounding box center [119, 224] width 52 height 12
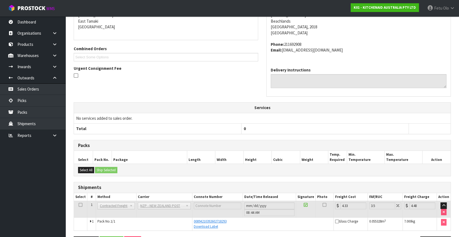
scroll to position [134, 0]
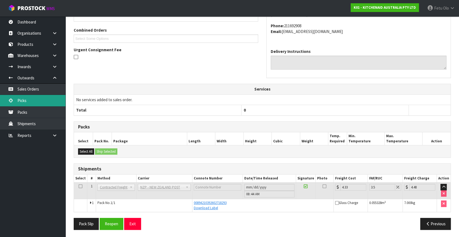
click at [35, 99] on link "Picks" at bounding box center [32, 100] width 65 height 11
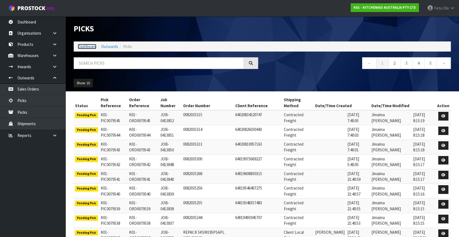
click at [87, 45] on link "Dashboard" at bounding box center [87, 46] width 19 height 5
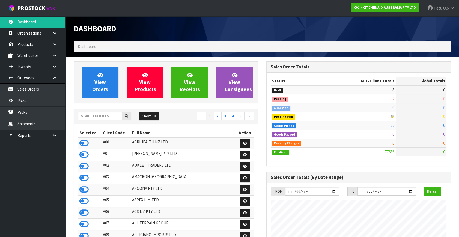
scroll to position [412, 192]
click at [23, 97] on link "Picks" at bounding box center [32, 100] width 65 height 11
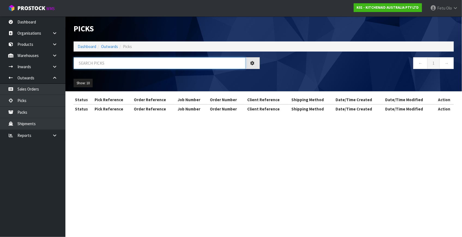
click at [98, 58] on input "text" at bounding box center [160, 63] width 172 height 12
click at [96, 59] on input "text" at bounding box center [160, 63] width 172 height 12
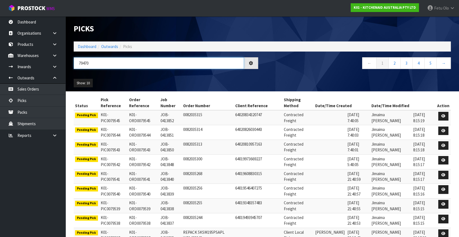
type input "79470"
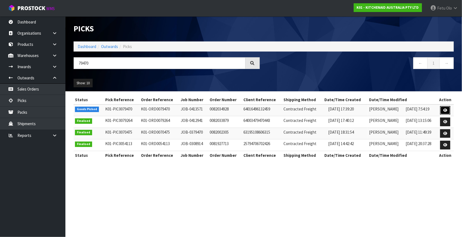
click at [448, 110] on icon at bounding box center [445, 111] width 4 height 4
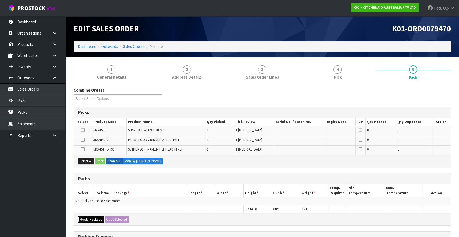
click at [86, 219] on button "Add Package" at bounding box center [91, 219] width 26 height 7
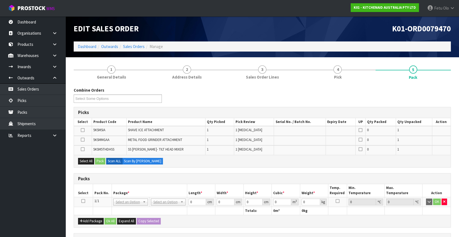
click at [85, 199] on td at bounding box center [83, 202] width 19 height 10
drag, startPoint x: 84, startPoint y: 200, endPoint x: 135, endPoint y: 184, distance: 53.1
click at [85, 201] on icon at bounding box center [83, 201] width 4 height 0
click at [135, 184] on th "Package *" at bounding box center [149, 190] width 75 height 13
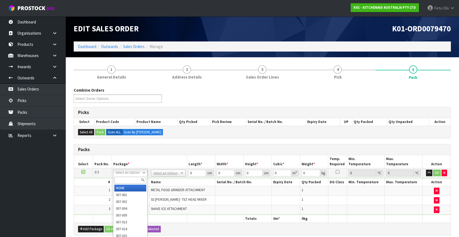
click at [130, 180] on input "text" at bounding box center [130, 180] width 32 height 7
type input "011-084"
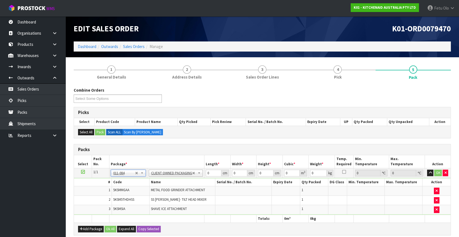
type input "4.85"
drag, startPoint x: 214, startPoint y: 173, endPoint x: 160, endPoint y: 184, distance: 55.4
click at [162, 184] on tbody "1/1 NONE 007-001 007-002 007-004 007-009 007-013 007-014 007-015 007-017 007-01…" at bounding box center [262, 191] width 376 height 47
type input "42"
type input "30"
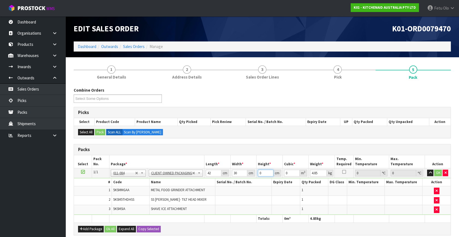
type input "4"
type input "0.00504"
type input "44"
type input "0.05544"
type input "44"
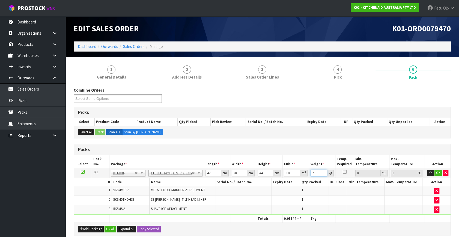
type input "7"
click button "OK" at bounding box center [438, 173] width 8 height 7
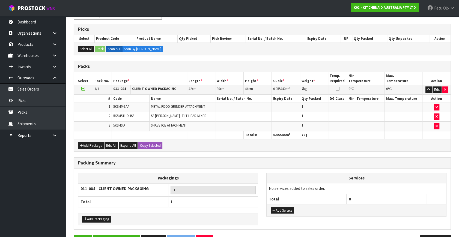
scroll to position [100, 0]
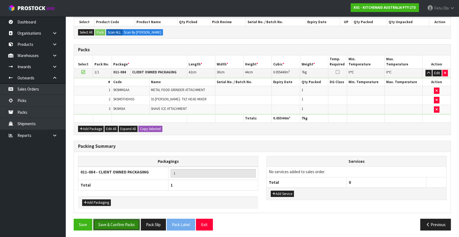
drag, startPoint x: 125, startPoint y: 222, endPoint x: 128, endPoint y: 223, distance: 3.0
click at [126, 223] on button "Save & Confirm Packs" at bounding box center [116, 225] width 47 height 12
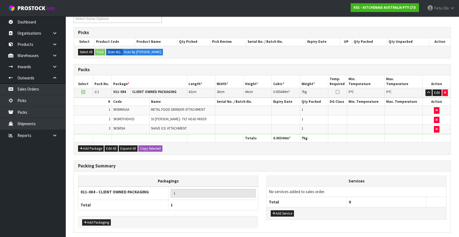
scroll to position [0, 0]
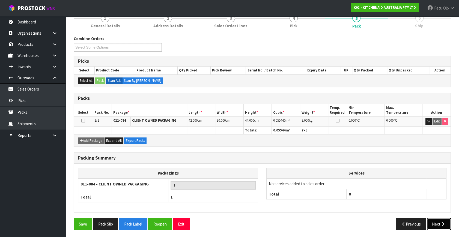
click at [444, 228] on button "Next" at bounding box center [439, 224] width 24 height 12
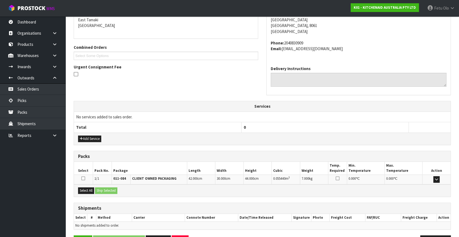
scroll to position [134, 0]
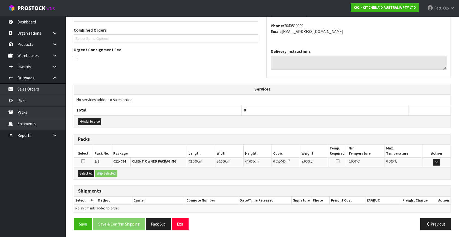
click at [77, 168] on div "Select All Ship Selected" at bounding box center [262, 173] width 376 height 12
drag, startPoint x: 83, startPoint y: 169, endPoint x: 94, endPoint y: 171, distance: 11.7
click at [83, 170] on button "Select All" at bounding box center [86, 173] width 16 height 7
click at [94, 171] on button "Select All" at bounding box center [86, 173] width 16 height 7
click at [109, 167] on div "Select All Ship Selected" at bounding box center [262, 173] width 376 height 12
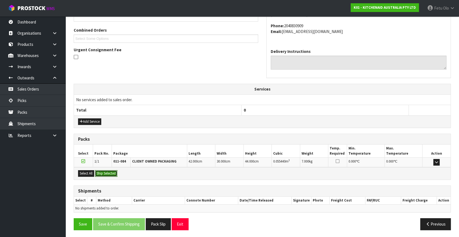
click at [109, 170] on button "Ship Selected" at bounding box center [106, 173] width 22 height 7
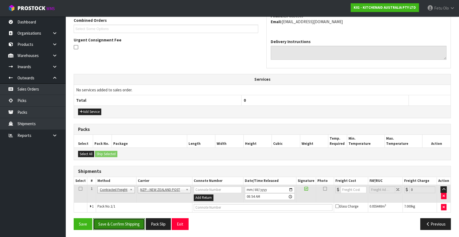
click at [129, 221] on button "Save & Confirm Shipping" at bounding box center [119, 224] width 52 height 12
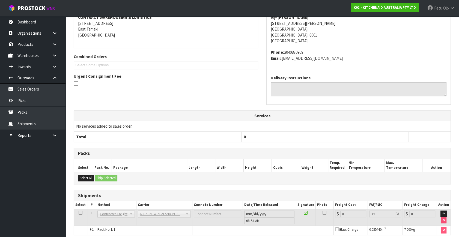
scroll to position [136, 0]
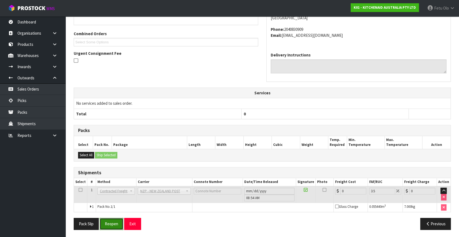
click at [107, 226] on button "Reopen" at bounding box center [112, 224] width 24 height 12
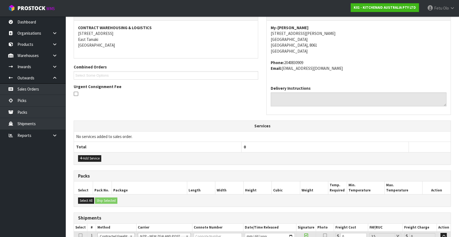
scroll to position [149, 0]
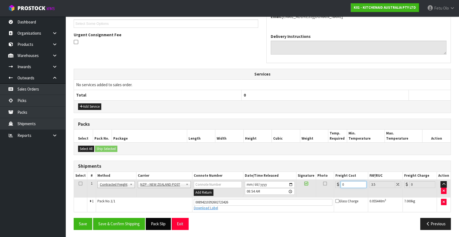
drag, startPoint x: 354, startPoint y: 185, endPoint x: 170, endPoint y: 221, distance: 186.8
click at [170, 221] on div "From Address CONTRACT WAREHOUSING & LOGISTICS 17 Allens Road East Tamaki Auckla…" at bounding box center [262, 96] width 377 height 276
type input "1"
type input "1.03"
type input "13"
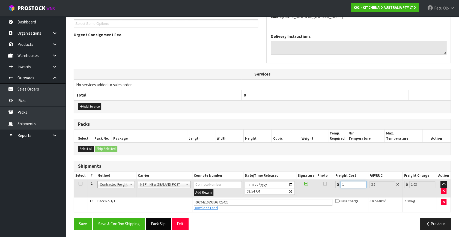
type input "13.45"
type input "13.2"
type input "13.66"
type input "13.27"
type input "13.73"
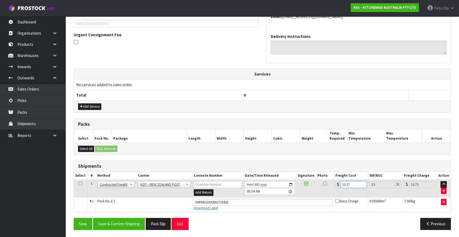
type input "13.27"
click at [131, 216] on div "From Address CONTRACT WAREHOUSING & LOGISTICS 17 Allens Road East Tamaki Auckla…" at bounding box center [262, 96] width 377 height 276
click at [131, 218] on button "Save & Confirm Shipping" at bounding box center [119, 224] width 52 height 12
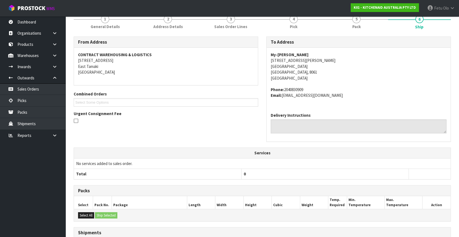
scroll to position [134, 0]
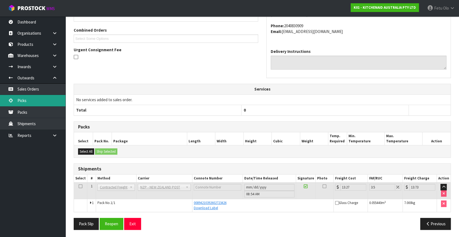
click at [39, 102] on link "Picks" at bounding box center [32, 100] width 65 height 11
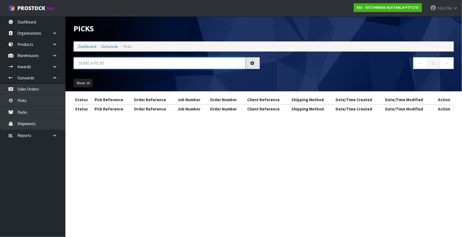
click at [121, 63] on input "text" at bounding box center [160, 63] width 172 height 12
type input "79398"
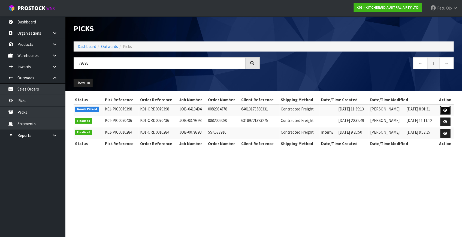
click at [444, 111] on icon at bounding box center [446, 111] width 4 height 4
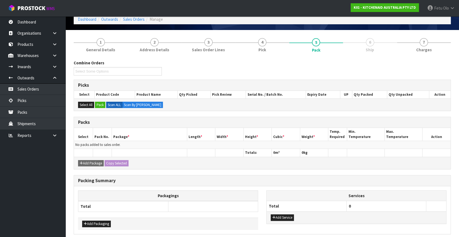
scroll to position [49, 0]
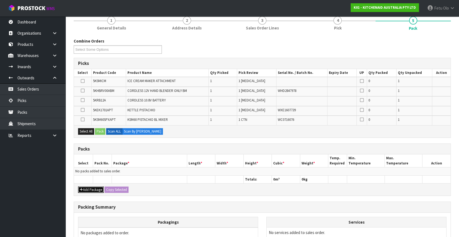
click at [89, 188] on button "Add Package" at bounding box center [91, 190] width 26 height 7
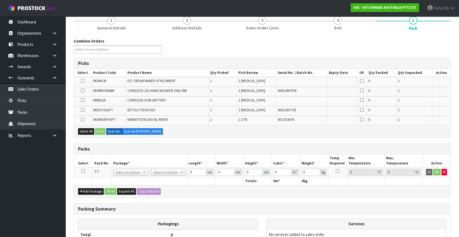
click at [82, 171] on icon at bounding box center [83, 171] width 4 height 0
click at [164, 153] on div "Packs" at bounding box center [262, 149] width 376 height 11
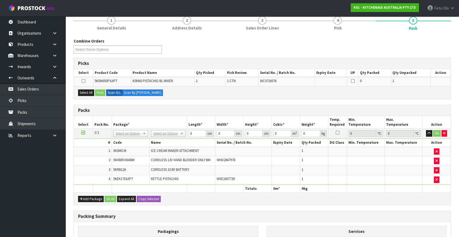
click at [83, 129] on td at bounding box center [83, 134] width 19 height 10
click at [99, 125] on th "Pack No." at bounding box center [102, 122] width 19 height 13
drag, startPoint x: 84, startPoint y: 133, endPoint x: 127, endPoint y: 120, distance: 45.2
click at [84, 133] on icon at bounding box center [83, 133] width 4 height 0
click at [136, 118] on th "Package *" at bounding box center [149, 122] width 75 height 13
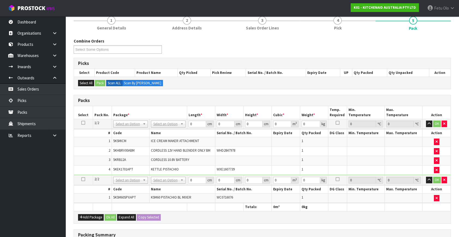
drag, startPoint x: 163, startPoint y: 180, endPoint x: 167, endPoint y: 191, distance: 11.7
drag, startPoint x: 194, startPoint y: 179, endPoint x: 175, endPoint y: 187, distance: 20.3
click at [175, 187] on tbody "2/2 NONE 007-001 007-002 007-004 007-009 007-013 007-014 007-015 007-017 007-01…" at bounding box center [262, 189] width 376 height 28
type input "45"
type input "35"
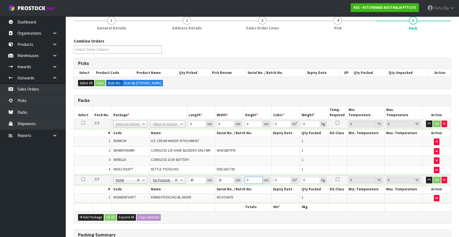
type input "5"
type input "0.007875"
type input "51"
type input "0.080325"
type input "51"
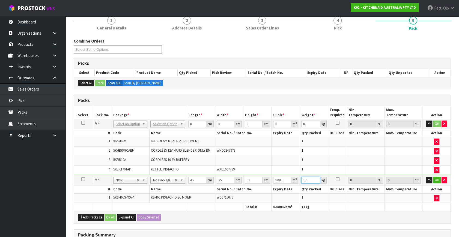
type input "17"
click button "OK" at bounding box center [437, 180] width 8 height 7
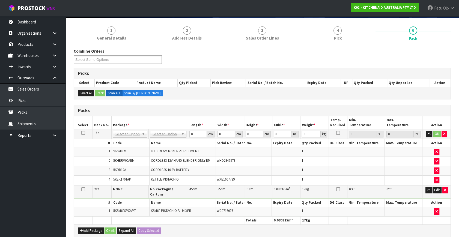
scroll to position [38, 0]
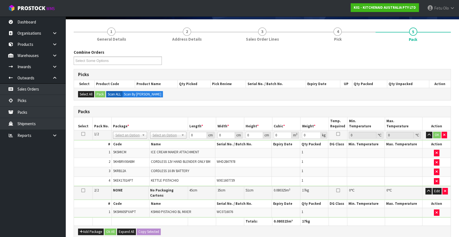
click at [255, 168] on td at bounding box center [243, 172] width 56 height 10
click at [176, 109] on h3 "Packs" at bounding box center [262, 111] width 368 height 5
click at [180, 103] on div "Combine Orders K01-ORD0078507 K01-ORD0079368 K01-ORD0079369 K01-ORD0079370 K01-…" at bounding box center [262, 193] width 377 height 288
click at [241, 105] on div "Combine Orders K01-ORD0078507 K01-ORD0079368 K01-ORD0079369 K01-ORD0079370 K01-…" at bounding box center [262, 193] width 377 height 288
click at [184, 130] on td "No Packaging Cartons PLT GEN120 (1200 X 1000) PLT ONE WAY SKID CHEP HIRE PALLET…" at bounding box center [167, 135] width 39 height 10
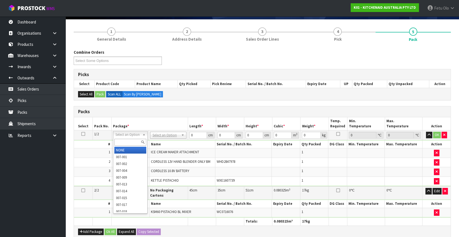
drag, startPoint x: 137, startPoint y: 134, endPoint x: 126, endPoint y: 143, distance: 14.4
click at [126, 142] on input "text" at bounding box center [130, 142] width 32 height 7
type input "011-084"
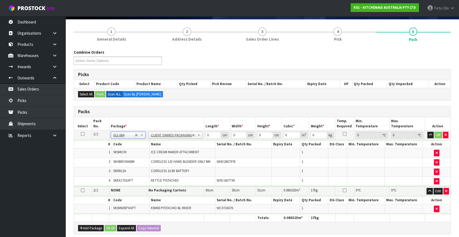
type input "6.88"
drag, startPoint x: 213, startPoint y: 135, endPoint x: 170, endPoint y: 147, distance: 43.9
click at [170, 147] on tbody "1/2 NONE 007-001 007-002 007-004 007-009 007-013 007-014 007-015 007-017 007-01…" at bounding box center [262, 158] width 376 height 56
type input "52"
type input "31"
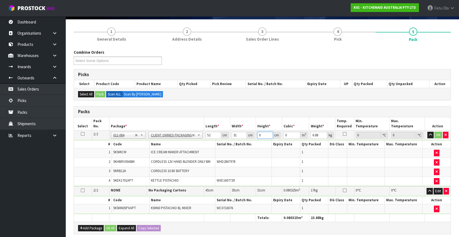
type input "4"
type input "0.006448"
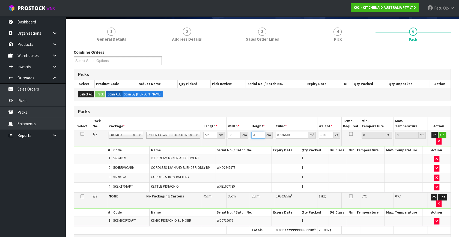
type input "42"
type input "0.067704"
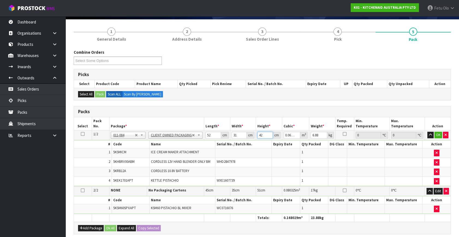
type input "42"
type input "9"
click button "OK" at bounding box center [438, 135] width 8 height 7
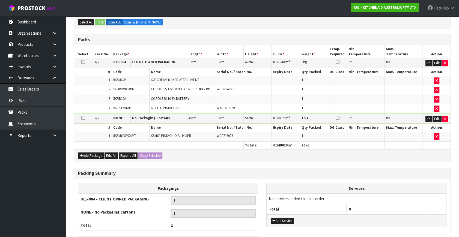
scroll to position [150, 0]
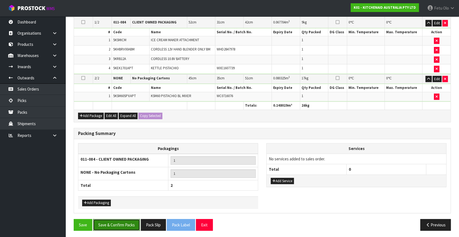
click at [120, 222] on button "Save & Confirm Packs" at bounding box center [116, 225] width 47 height 12
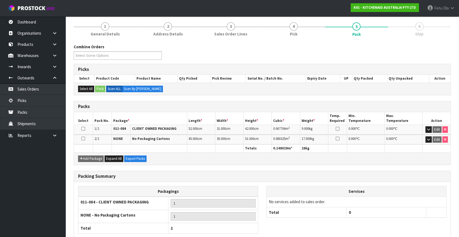
scroll to position [94, 0]
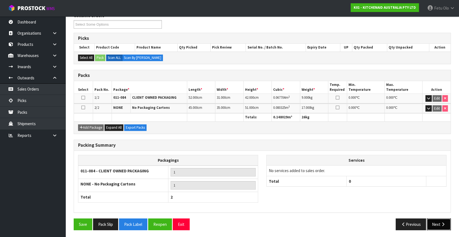
click at [443, 223] on icon "button" at bounding box center [442, 224] width 5 height 4
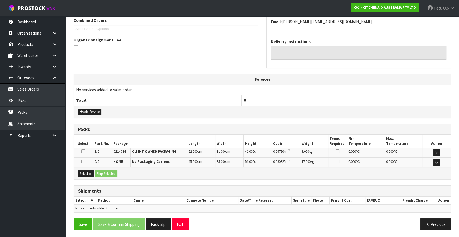
scroll to position [144, 0]
click at [81, 171] on button "Select All" at bounding box center [86, 173] width 16 height 7
click at [95, 172] on button "Ship Selected" at bounding box center [106, 173] width 22 height 7
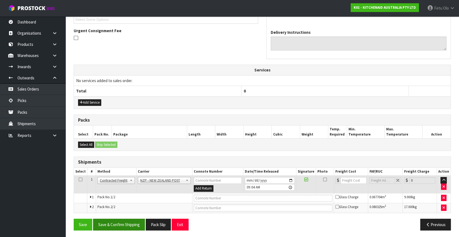
scroll to position [154, 0]
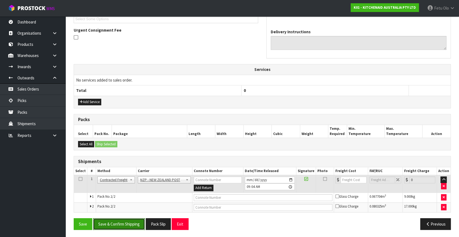
click at [118, 224] on button "Save & Confirm Shipping" at bounding box center [119, 224] width 52 height 12
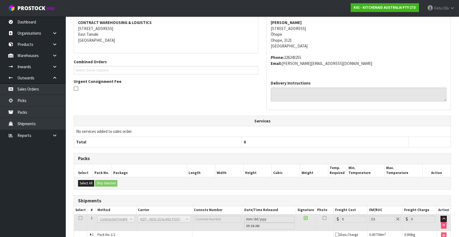
scroll to position [146, 0]
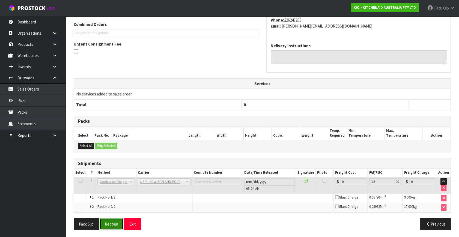
click at [106, 223] on button "Reopen" at bounding box center [112, 224] width 24 height 12
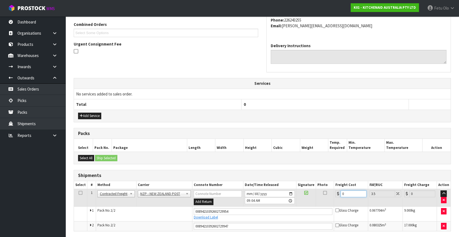
drag, startPoint x: 349, startPoint y: 193, endPoint x: 254, endPoint y: 223, distance: 99.6
click at [254, 223] on tbody "1 Client Local Pickup Customer Local Pickup Company Freight Contracted Freight …" at bounding box center [262, 210] width 376 height 42
type input "2"
type input "2.07"
type input "25"
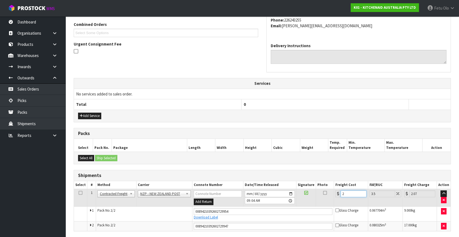
type input "25.87"
type input "25.8"
type input "26.7"
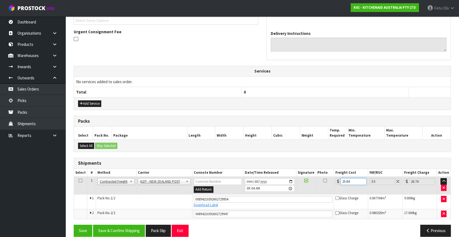
scroll to position [159, 0]
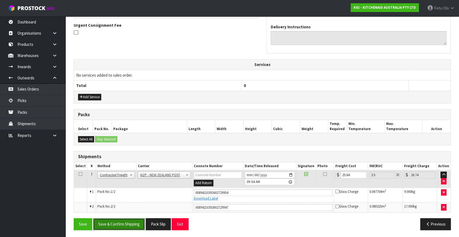
click at [121, 224] on button "Save & Confirm Shipping" at bounding box center [119, 224] width 52 height 12
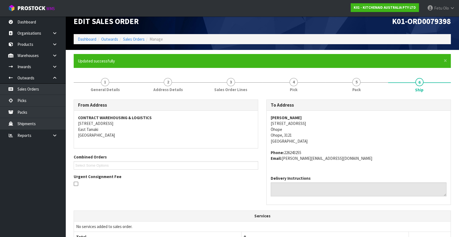
scroll to position [0, 0]
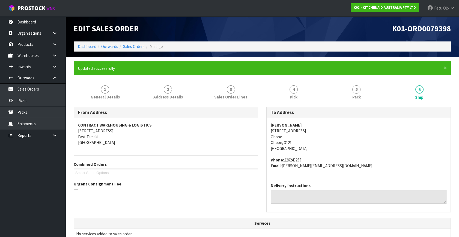
click at [89, 49] on li "Dashboard" at bounding box center [87, 47] width 19 height 6
click at [89, 48] on link "Dashboard" at bounding box center [87, 46] width 19 height 5
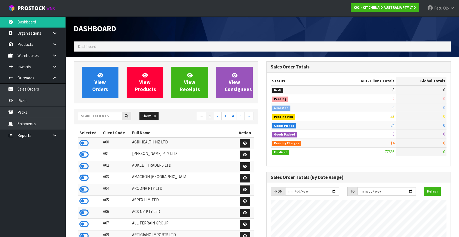
scroll to position [412, 192]
click at [94, 115] on input "text" at bounding box center [100, 116] width 44 height 8
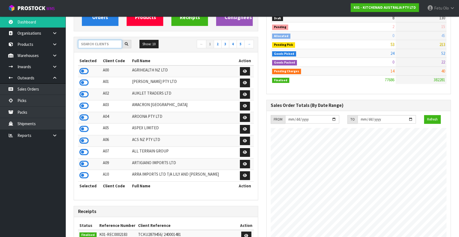
scroll to position [0, 0]
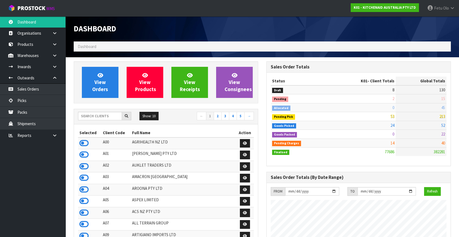
click at [204, 26] on h1 "Dashboard" at bounding box center [166, 29] width 184 height 9
click at [27, 103] on link "Picks" at bounding box center [32, 100] width 65 height 11
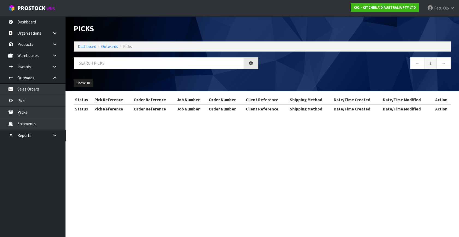
click at [154, 80] on ul "Show: 10 5 10 25 50" at bounding box center [118, 83] width 88 height 9
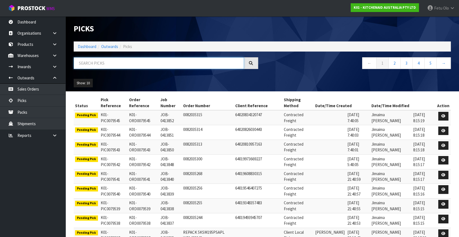
click at [153, 65] on input "text" at bounding box center [159, 63] width 170 height 12
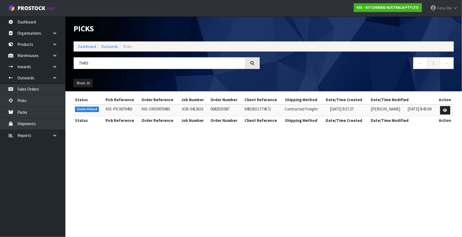
click at [446, 115] on td at bounding box center [445, 110] width 17 height 12
click at [447, 111] on icon at bounding box center [445, 111] width 4 height 4
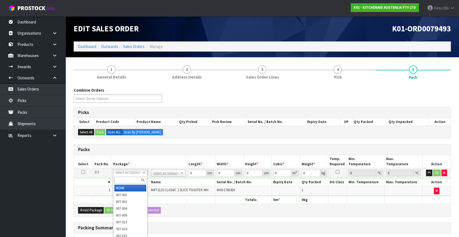
click at [124, 181] on input "text" at bounding box center [130, 180] width 32 height 7
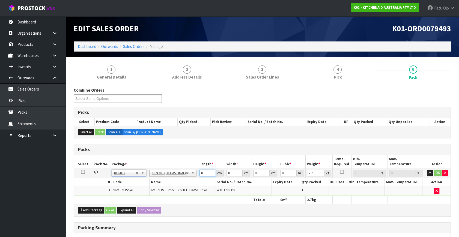
drag, startPoint x: 206, startPoint y: 171, endPoint x: 182, endPoint y: 182, distance: 26.1
click at [182, 182] on tbody "1/1 NONE 007-001 007-002 007-004 007-009 007-013 007-014 007-015 007-017 007-01…" at bounding box center [262, 182] width 376 height 28
click button "OK" at bounding box center [438, 173] width 8 height 7
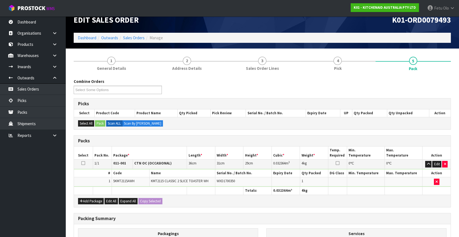
scroll to position [81, 0]
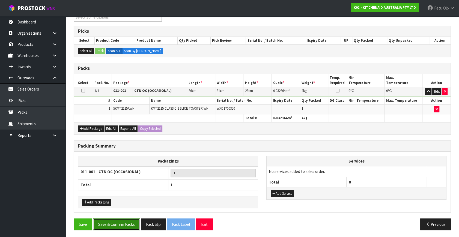
click at [106, 221] on button "Save & Confirm Packs" at bounding box center [116, 224] width 47 height 12
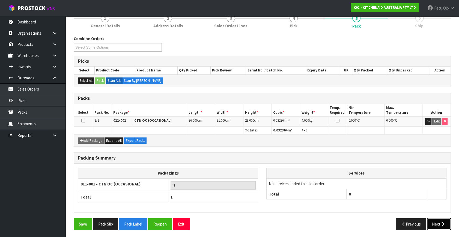
click at [434, 218] on button "Next" at bounding box center [439, 224] width 24 height 12
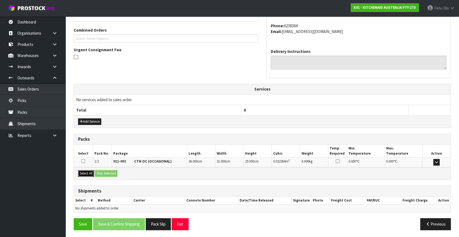
drag, startPoint x: 87, startPoint y: 172, endPoint x: 99, endPoint y: 173, distance: 12.6
click at [88, 172] on button "Select All" at bounding box center [86, 173] width 16 height 7
click at [102, 173] on button "Ship Selected" at bounding box center [106, 173] width 22 height 7
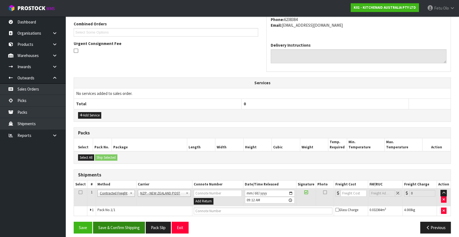
scroll to position [144, 0]
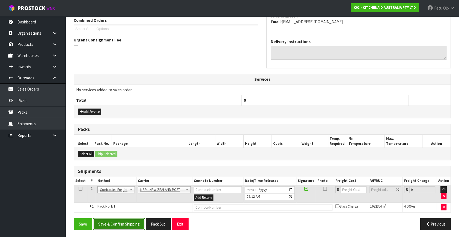
click at [134, 227] on button "Save & Confirm Shipping" at bounding box center [119, 224] width 52 height 12
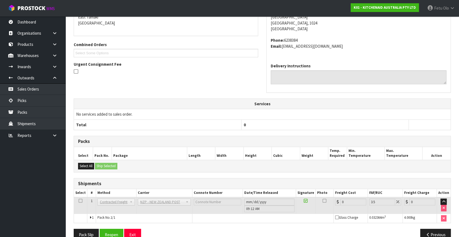
scroll to position [136, 0]
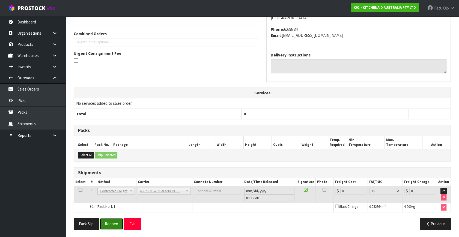
click at [109, 223] on button "Reopen" at bounding box center [112, 224] width 24 height 12
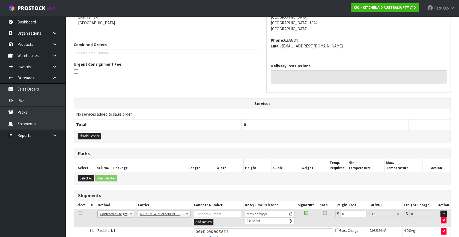
scroll to position [149, 0]
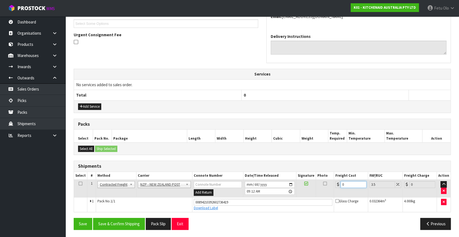
drag, startPoint x: 344, startPoint y: 183, endPoint x: 254, endPoint y: 202, distance: 92.0
click at [257, 202] on tbody "1 Client Local Pickup Customer Local Pickup Company Freight Contracted Freight …" at bounding box center [262, 196] width 376 height 32
click at [131, 221] on button "Save & Confirm Shipping" at bounding box center [119, 224] width 52 height 12
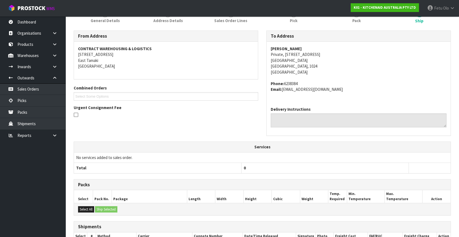
scroll to position [134, 0]
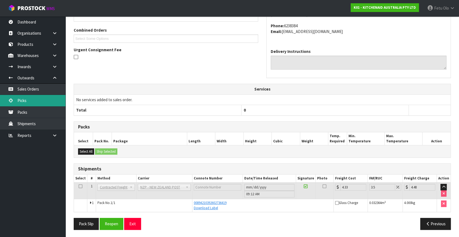
click at [31, 103] on link "Picks" at bounding box center [32, 100] width 65 height 11
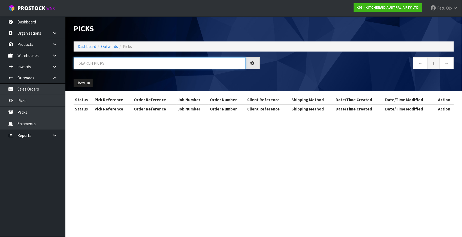
click at [147, 64] on input "text" at bounding box center [160, 63] width 172 height 12
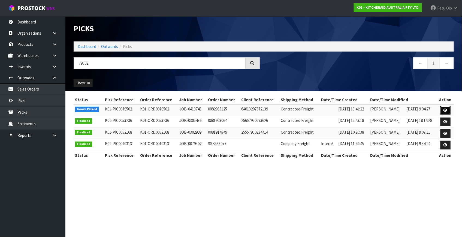
click at [446, 112] on link at bounding box center [446, 110] width 10 height 9
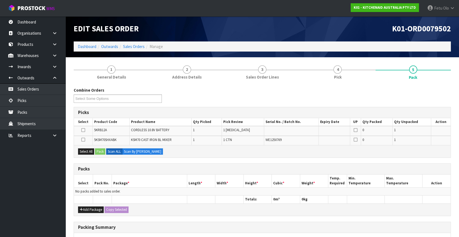
click at [37, 197] on ul "Dashboard Organisations Clients Consignees Carriers Products Categories Serial …" at bounding box center [32, 126] width 65 height 221
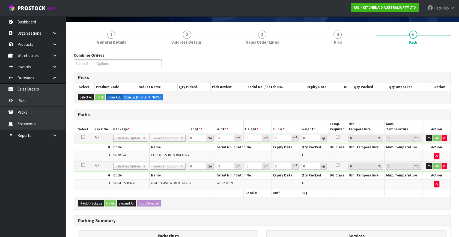
scroll to position [74, 0]
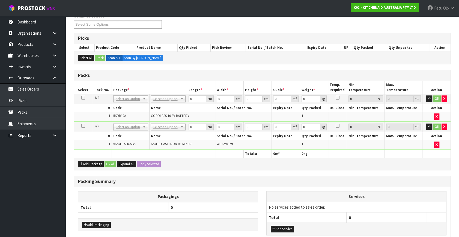
click at [238, 76] on h3 "Packs" at bounding box center [262, 75] width 368 height 5
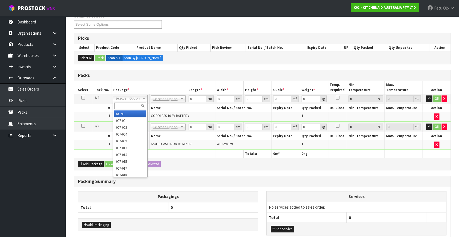
click at [128, 104] on input "text" at bounding box center [130, 106] width 32 height 7
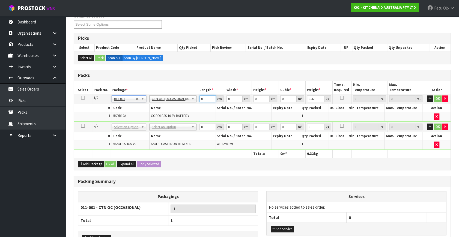
drag, startPoint x: 204, startPoint y: 97, endPoint x: 185, endPoint y: 107, distance: 21.3
click at [185, 107] on tbody "1/2 NONE 007-001 007-002 007-004 007-009 007-013 007-014 007-015 007-017 007-01…" at bounding box center [262, 108] width 376 height 28
click button "OK" at bounding box center [438, 98] width 8 height 7
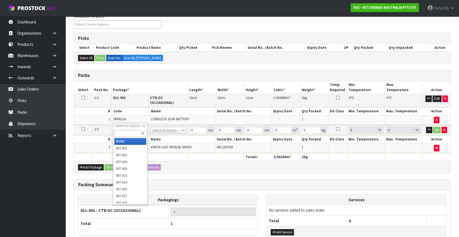
drag, startPoint x: 128, startPoint y: 125, endPoint x: 128, endPoint y: 143, distance: 17.7
click at [127, 137] on div at bounding box center [130, 133] width 34 height 9
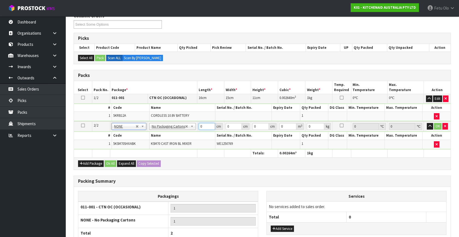
drag, startPoint x: 206, startPoint y: 124, endPoint x: 120, endPoint y: 170, distance: 97.6
click at [120, 170] on div "Combine Orders K01-ORD0078507 K01-ORD0079368 K01-ORD0079369 K01-ORD0079370 K01-…" at bounding box center [262, 147] width 377 height 269
click button "OK" at bounding box center [438, 126] width 8 height 7
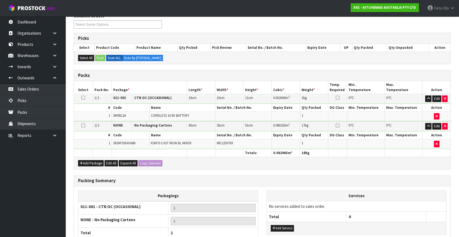
scroll to position [122, 0]
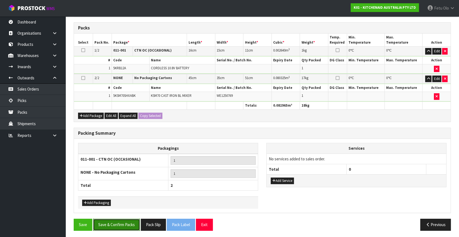
click at [132, 221] on button "Save & Confirm Packs" at bounding box center [116, 225] width 47 height 12
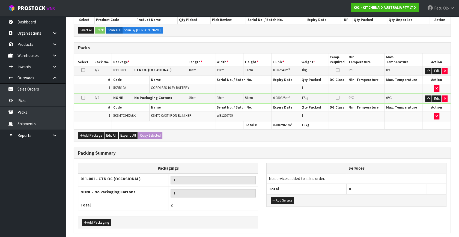
scroll to position [0, 0]
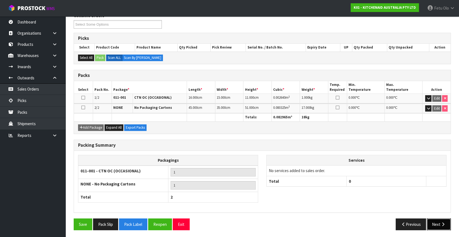
click at [431, 223] on button "Next" at bounding box center [439, 224] width 24 height 12
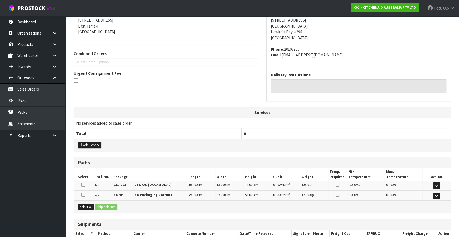
scroll to position [144, 0]
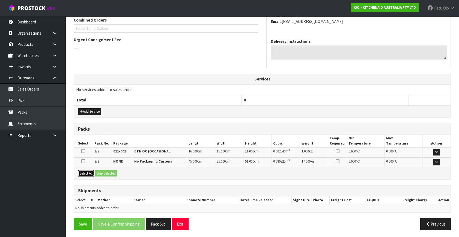
drag, startPoint x: 90, startPoint y: 171, endPoint x: 102, endPoint y: 172, distance: 12.3
click at [91, 171] on button "Select All" at bounding box center [86, 173] width 16 height 7
click at [102, 172] on button "Ship Selected" at bounding box center [106, 173] width 22 height 7
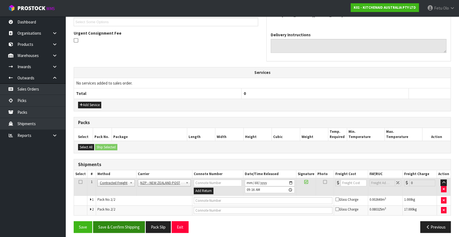
scroll to position [154, 0]
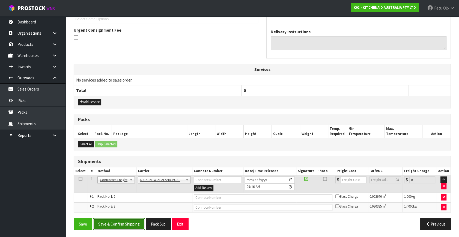
click at [125, 220] on button "Save & Confirm Shipping" at bounding box center [119, 224] width 52 height 12
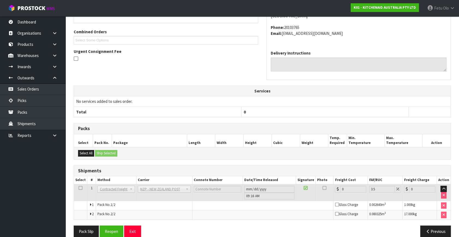
scroll to position [146, 0]
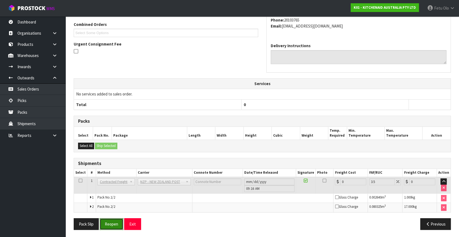
click at [107, 222] on button "Reopen" at bounding box center [112, 224] width 24 height 12
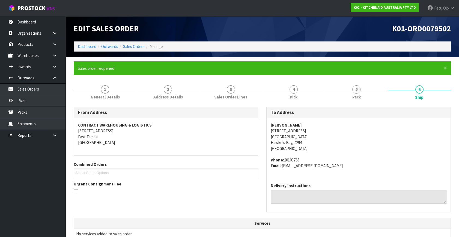
click at [376, 182] on div "Delivery Instructions" at bounding box center [358, 195] width 184 height 33
click at [346, 155] on span "Anna McKay Te Apiti Road, RD12,, 481 Havelock North Hawke's Bay, 4294 New Zeala…" at bounding box center [359, 145] width 176 height 47
click at [345, 154] on span "Anna McKay Te Apiti Road, RD12,, 481 Havelock North Hawke's Bay, 4294 New Zeala…" at bounding box center [359, 145] width 176 height 47
click at [58, 56] on link at bounding box center [56, 55] width 17 height 11
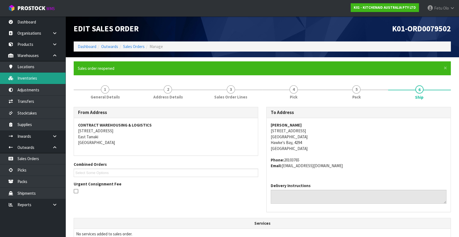
click at [37, 77] on link "Inventories" at bounding box center [32, 78] width 65 height 11
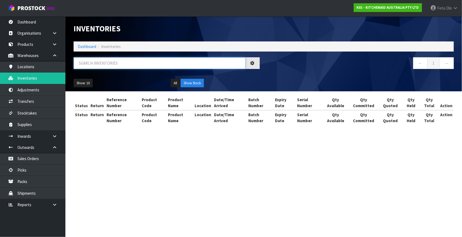
click at [106, 64] on input "text" at bounding box center [160, 63] width 172 height 12
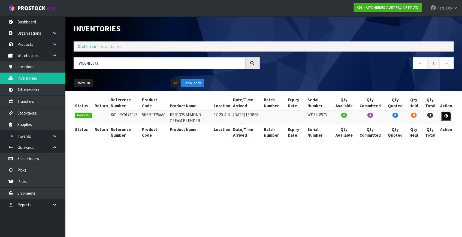
click at [448, 117] on icon at bounding box center [447, 116] width 4 height 4
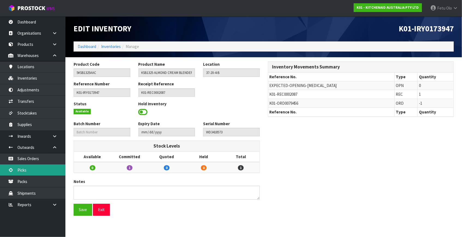
click at [24, 170] on link "Picks" at bounding box center [32, 169] width 65 height 11
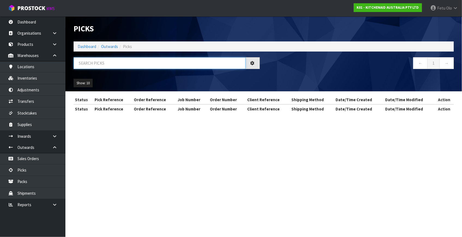
click at [126, 63] on input "text" at bounding box center [160, 63] width 172 height 12
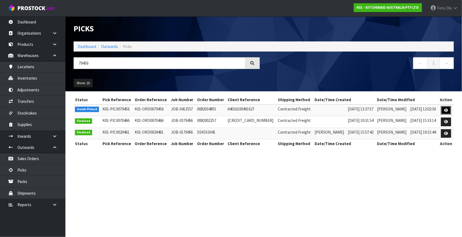
click at [445, 111] on icon at bounding box center [446, 111] width 4 height 4
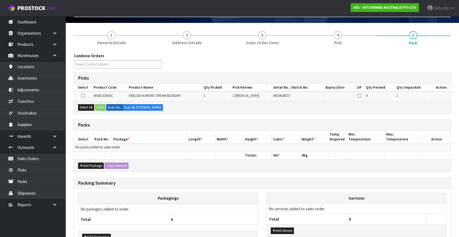
scroll to position [69, 0]
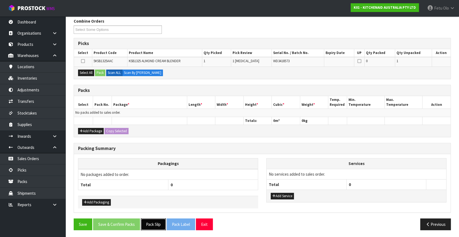
click at [151, 222] on button "Pack Slip" at bounding box center [153, 224] width 25 height 12
drag, startPoint x: 441, startPoint y: 220, endPoint x: 335, endPoint y: 209, distance: 106.4
click at [439, 220] on button "Previous" at bounding box center [435, 224] width 31 height 12
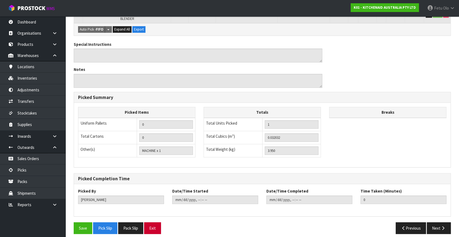
scroll to position [122, 0]
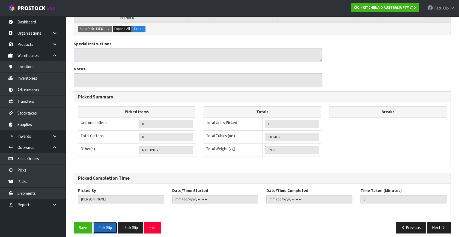
click at [108, 222] on button "Pick Slip" at bounding box center [105, 228] width 24 height 12
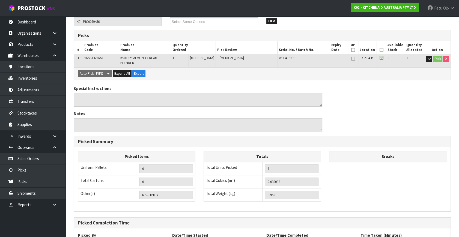
scroll to position [22, 0]
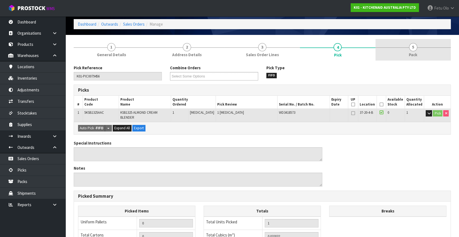
click at [403, 51] on link "5 Pack" at bounding box center [412, 50] width 75 height 22
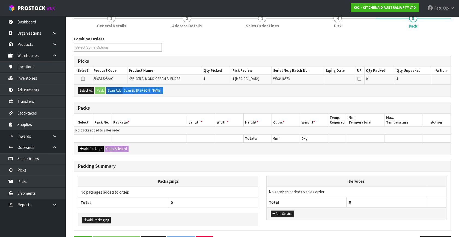
scroll to position [69, 0]
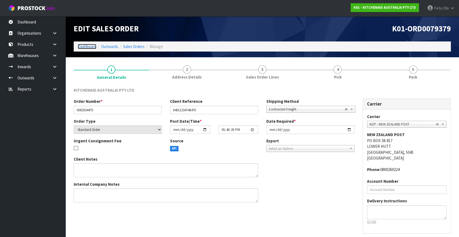
click at [91, 47] on link "Dashboard" at bounding box center [87, 46] width 19 height 5
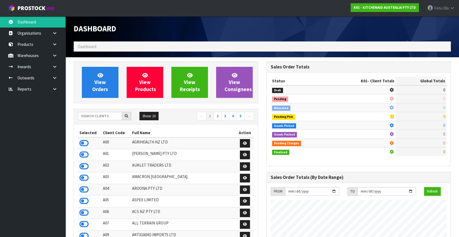
scroll to position [340, 192]
click at [101, 116] on input "text" at bounding box center [100, 116] width 44 height 8
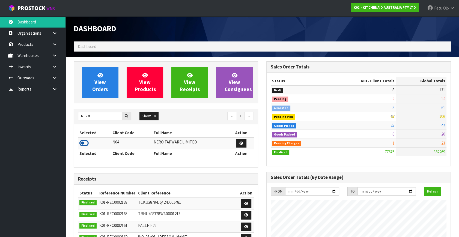
click at [85, 143] on icon at bounding box center [83, 143] width 9 height 8
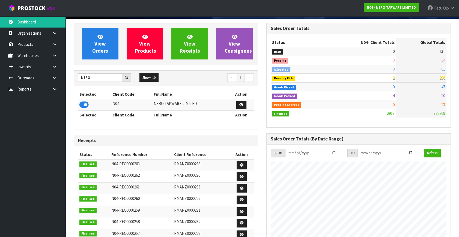
scroll to position [0, 0]
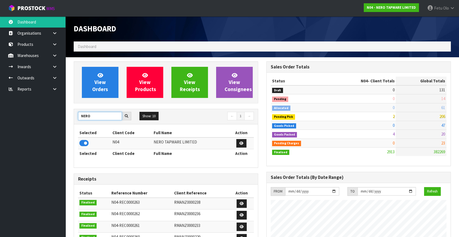
drag, startPoint x: 88, startPoint y: 116, endPoint x: 71, endPoint y: 120, distance: 17.9
click at [71, 119] on div "View Orders View Products View Receipts View Consignees NERO Show: 10 5 10 25 5…" at bounding box center [166, 219] width 193 height 317
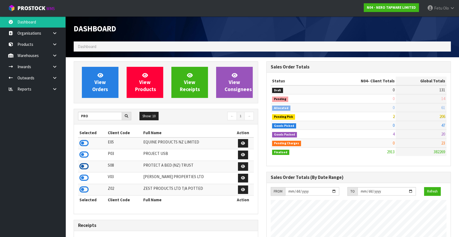
click at [84, 164] on icon at bounding box center [83, 166] width 9 height 8
drag, startPoint x: 86, startPoint y: 117, endPoint x: 37, endPoint y: 125, distance: 49.7
click at [37, 125] on body "Toggle navigation ProStock WMS S08 - PROTECT A BED (NZ) TRUST Fetu Olo Logout D…" at bounding box center [229, 118] width 459 height 237
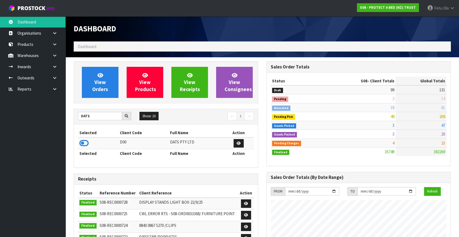
click at [85, 140] on icon at bounding box center [83, 143] width 9 height 8
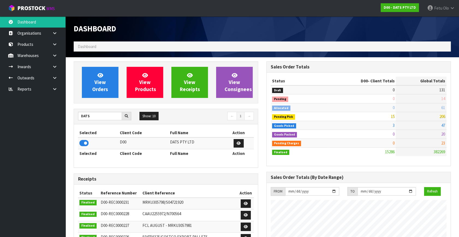
scroll to position [424, 192]
drag, startPoint x: 93, startPoint y: 115, endPoint x: 55, endPoint y: 125, distance: 39.6
click at [55, 125] on body "Toggle navigation ProStock WMS D00 - DATS PTY LTD Fetu Olo Logout Dashboard Org…" at bounding box center [229, 118] width 459 height 237
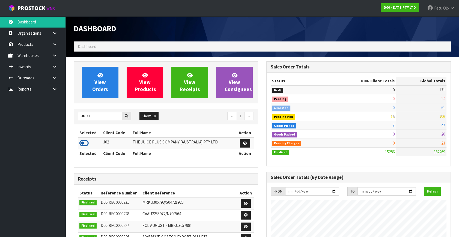
click at [85, 139] on icon at bounding box center [83, 143] width 9 height 8
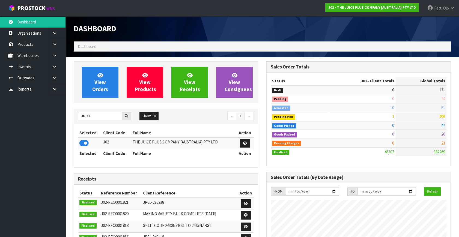
scroll to position [412, 192]
drag, startPoint x: 92, startPoint y: 116, endPoint x: 37, endPoint y: 134, distance: 58.0
click at [37, 134] on body "Toggle navigation ProStock WMS J02 - THE JUICE PLUS COMPANY [AUSTRALIA] PTY LTD…" at bounding box center [229, 118] width 459 height 237
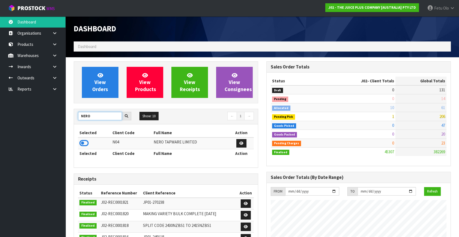
type input "NERO"
click at [83, 138] on td at bounding box center [94, 143] width 33 height 12
click at [84, 145] on icon at bounding box center [83, 143] width 9 height 8
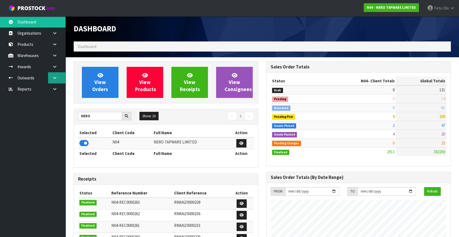
scroll to position [436, 192]
click at [57, 77] on icon at bounding box center [54, 78] width 5 height 4
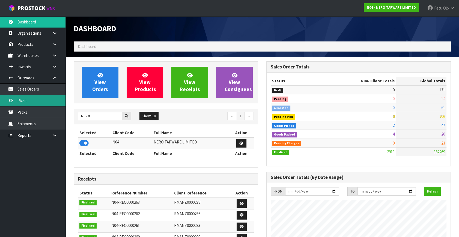
drag, startPoint x: 34, startPoint y: 104, endPoint x: 38, endPoint y: 103, distance: 4.2
click at [34, 104] on link "Picks" at bounding box center [32, 100] width 65 height 11
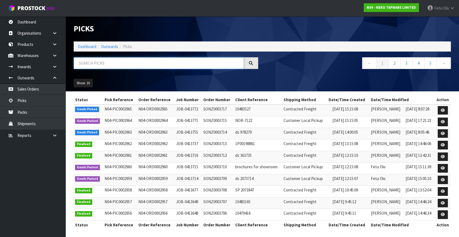
click at [109, 62] on input "text" at bounding box center [159, 63] width 170 height 12
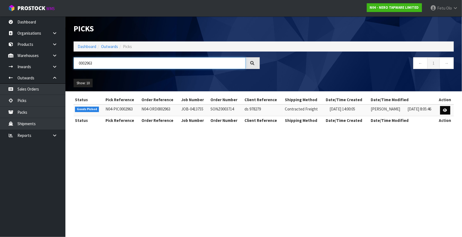
type input "0002963"
click at [447, 111] on icon at bounding box center [445, 111] width 4 height 4
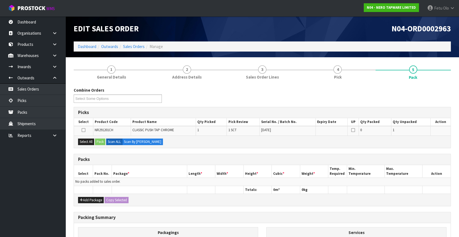
drag, startPoint x: 32, startPoint y: 189, endPoint x: 33, endPoint y: 182, distance: 7.2
click at [32, 189] on ul "Dashboard Organisations Clients Consignees Carriers Products Categories Serial …" at bounding box center [32, 126] width 65 height 221
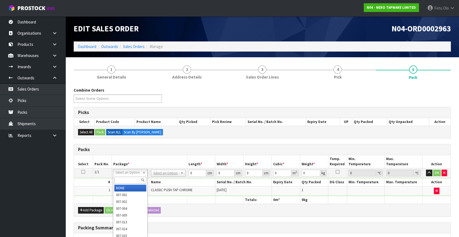
click at [130, 182] on input "text" at bounding box center [130, 180] width 32 height 7
click at [164, 181] on input "text" at bounding box center [168, 180] width 32 height 7
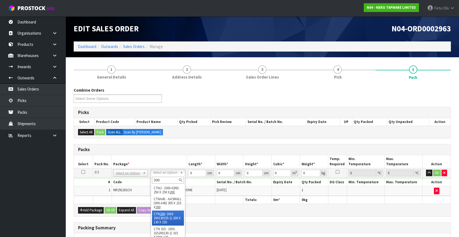
type input "200"
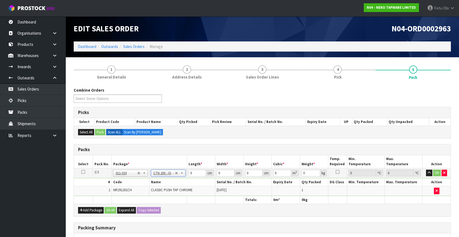
type input "20"
type input "13"
type input "15.5"
type input "0.00403"
type input "1"
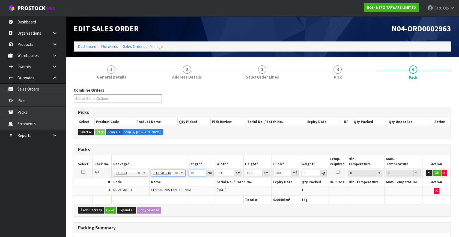
drag, startPoint x: 195, startPoint y: 172, endPoint x: 164, endPoint y: 188, distance: 35.1
click at [164, 188] on tbody "1/1 NONE 007-001 007-002 007-004 007-009 007-013 007-014 007-015 007-017 007-01…" at bounding box center [262, 182] width 376 height 28
type input "2"
type input "0.000403"
type input "21"
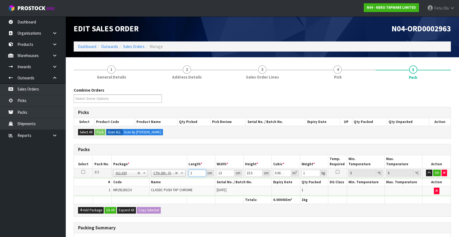
type input "0.004232"
type input "21"
type input "1"
type input "0.000325"
type input "14"
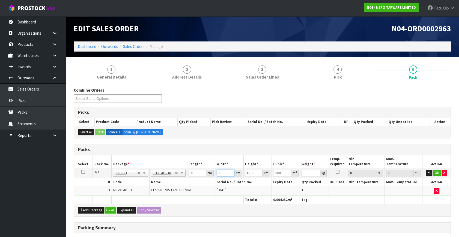
type input "0.004557"
type input "14"
type input "1"
type input "0.000294"
type input "0"
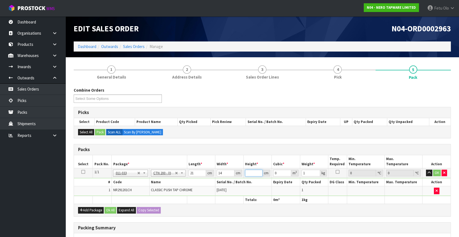
type input "1"
type input "0.000294"
type input "18"
type input "0.005292"
type input "18"
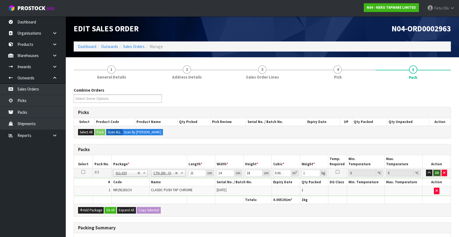
click button "OK" at bounding box center [437, 173] width 8 height 7
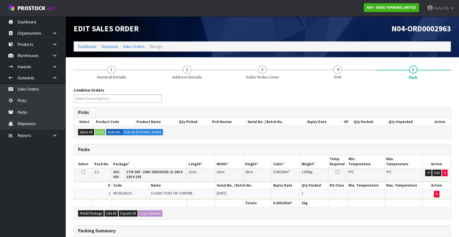
drag, startPoint x: 164, startPoint y: 188, endPoint x: 144, endPoint y: 188, distance: 19.6
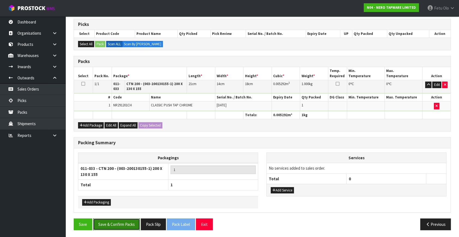
click at [122, 223] on button "Save & Confirm Packs" at bounding box center [116, 224] width 47 height 12
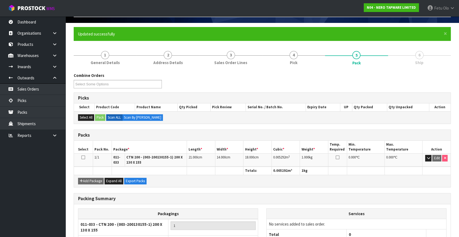
scroll to position [78, 0]
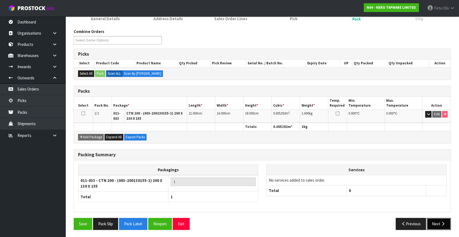
click at [442, 224] on icon "button" at bounding box center [442, 224] width 5 height 4
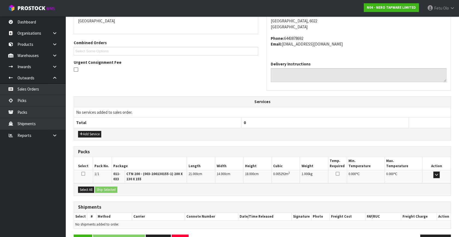
scroll to position [138, 0]
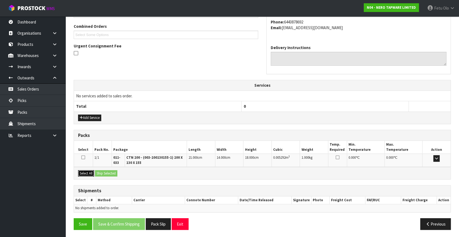
click at [86, 170] on button "Select All" at bounding box center [86, 173] width 16 height 7
click at [103, 170] on button "Ship Selected" at bounding box center [106, 173] width 22 height 7
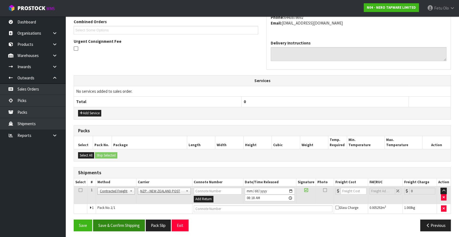
scroll to position [144, 0]
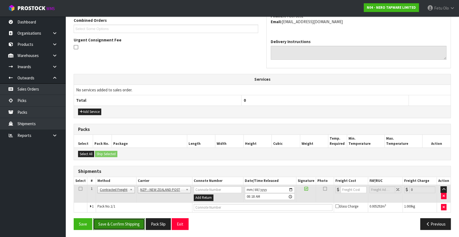
click at [120, 224] on button "Save & Confirm Shipping" at bounding box center [119, 224] width 52 height 12
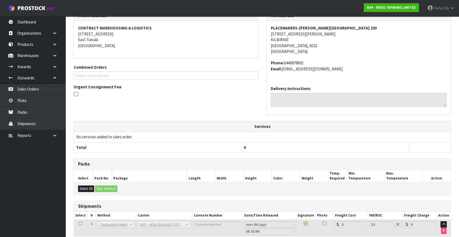
scroll to position [136, 0]
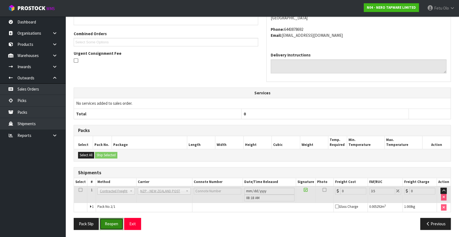
drag, startPoint x: 115, startPoint y: 222, endPoint x: 118, endPoint y: 222, distance: 3.8
click at [115, 222] on button "Reopen" at bounding box center [112, 224] width 24 height 12
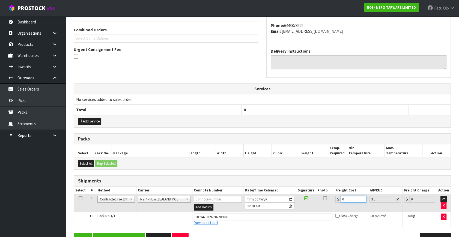
scroll to position [149, 0]
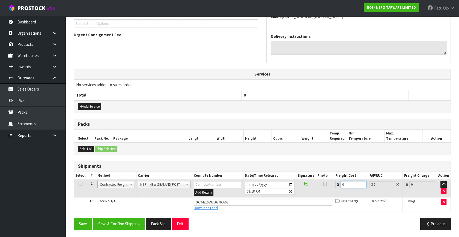
drag, startPoint x: 355, startPoint y: 202, endPoint x: 231, endPoint y: 243, distance: 130.7
type input "8"
type input "8.28"
type input "8.4"
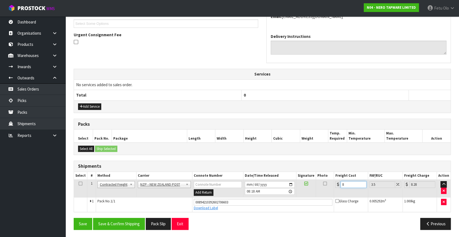
type input "8.69"
type input "8.45"
type input "8.75"
type input "8.45"
click at [132, 220] on button "Save & Confirm Shipping" at bounding box center [119, 224] width 52 height 12
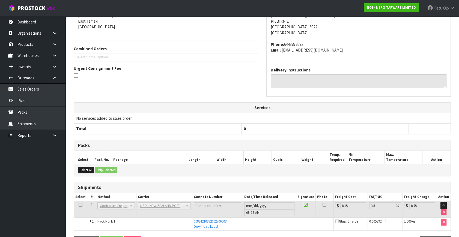
scroll to position [134, 0]
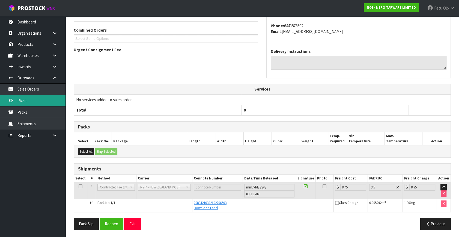
click at [32, 98] on link "Picks" at bounding box center [32, 100] width 65 height 11
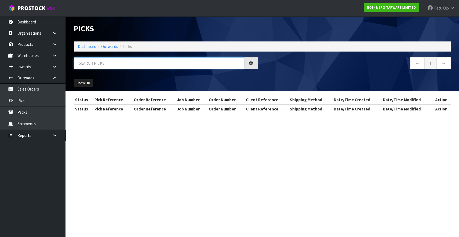
click at [132, 62] on input "text" at bounding box center [159, 63] width 170 height 12
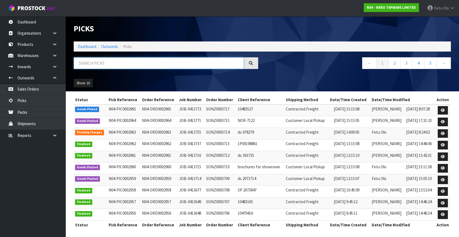
click at [132, 62] on input "text" at bounding box center [159, 63] width 170 height 12
type input "002965"
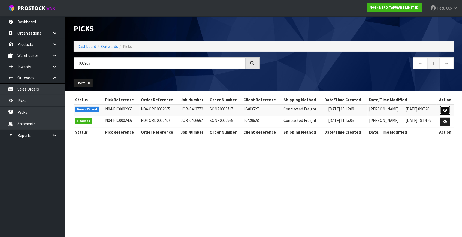
click at [443, 109] on link at bounding box center [445, 110] width 10 height 9
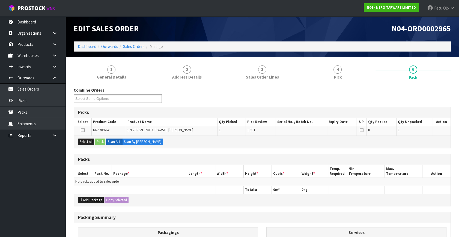
click at [267, 162] on div "Packs" at bounding box center [262, 159] width 376 height 11
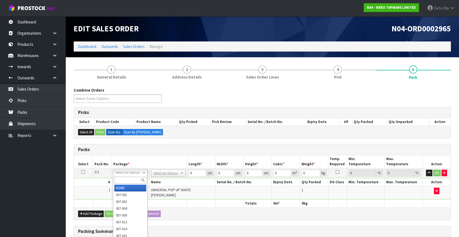
drag, startPoint x: 125, startPoint y: 179, endPoint x: 120, endPoint y: 175, distance: 6.4
click at [122, 176] on div at bounding box center [130, 180] width 34 height 9
type input "011"
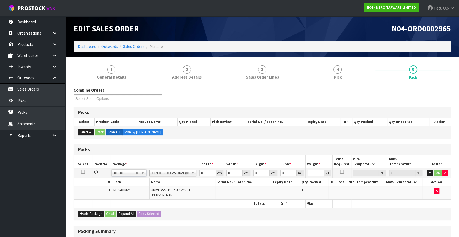
type input "0.32"
drag, startPoint x: 198, startPoint y: 173, endPoint x: 177, endPoint y: 183, distance: 23.1
click at [178, 183] on tbody "1/1 NONE 007-001 007-002 007-004 007-009 007-013 007-014 007-015 007-017 007-01…" at bounding box center [262, 183] width 376 height 31
type input "18"
type input "17"
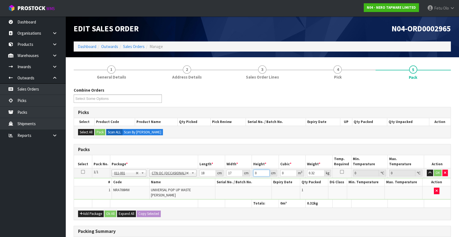
type input "1"
type input "0.000306"
type input "18"
type input "0.005508"
type input "18"
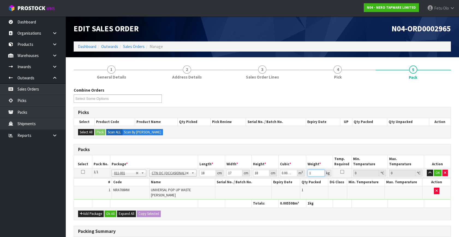
type input "1"
click button "OK" at bounding box center [438, 173] width 8 height 7
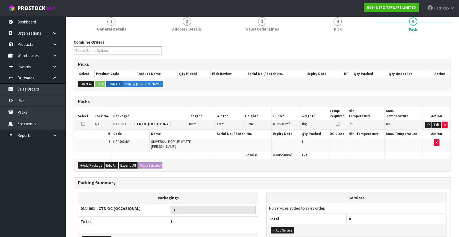
scroll to position [81, 0]
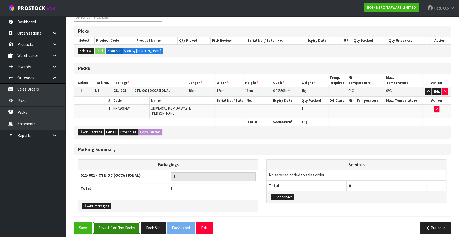
click at [125, 224] on button "Save & Confirm Packs" at bounding box center [116, 228] width 47 height 12
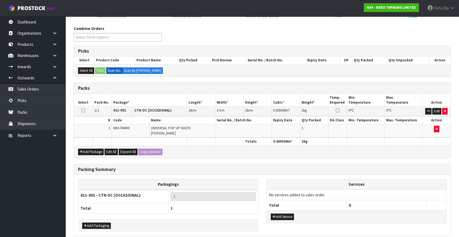
scroll to position [0, 0]
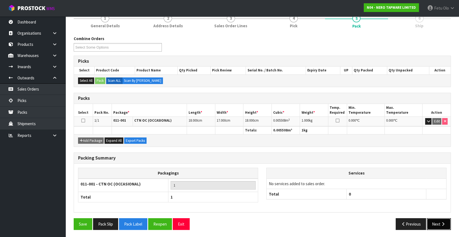
click at [434, 221] on button "Next" at bounding box center [439, 224] width 24 height 12
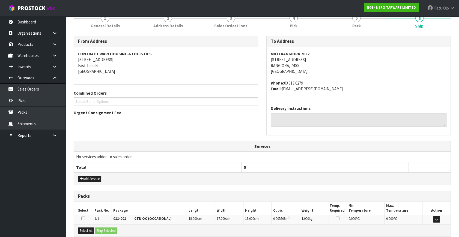
scroll to position [128, 0]
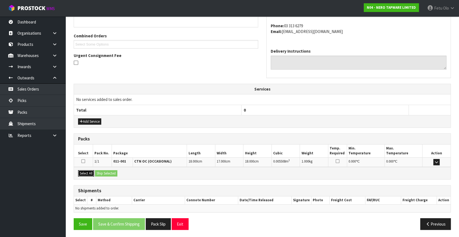
drag, startPoint x: 85, startPoint y: 170, endPoint x: 106, endPoint y: 170, distance: 20.2
click at [86, 170] on button "Select All" at bounding box center [86, 173] width 16 height 7
click at [106, 170] on button "Ship Selected" at bounding box center [106, 173] width 22 height 7
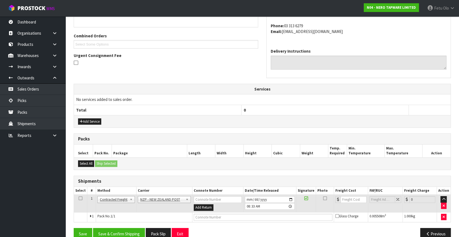
scroll to position [138, 0]
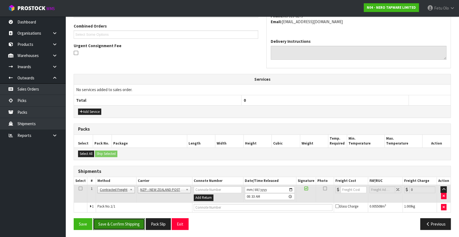
click at [130, 222] on button "Save & Confirm Shipping" at bounding box center [119, 224] width 52 height 12
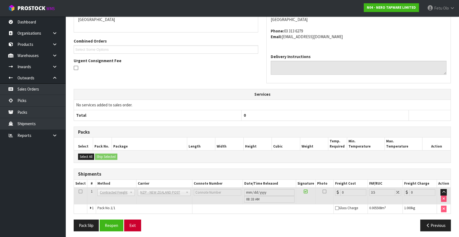
scroll to position [131, 0]
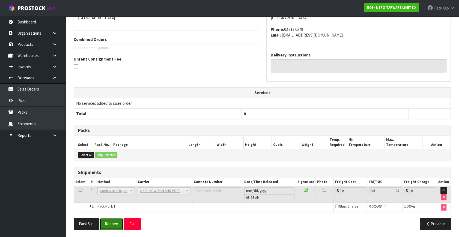
drag, startPoint x: 116, startPoint y: 222, endPoint x: 133, endPoint y: 217, distance: 17.8
click at [116, 222] on button "Reopen" at bounding box center [112, 224] width 24 height 12
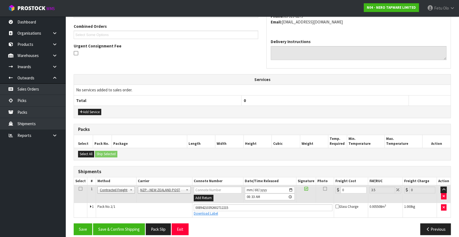
scroll to position [143, 0]
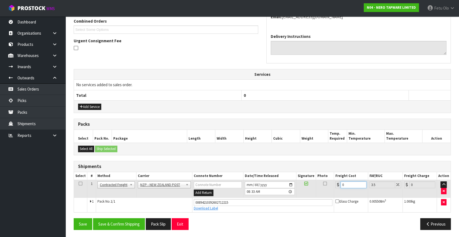
drag, startPoint x: 347, startPoint y: 184, endPoint x: 290, endPoint y: 203, distance: 60.2
click at [290, 203] on tbody "1 Client Local Pickup Customer Local Pickup Company Freight Contracted Freight …" at bounding box center [262, 196] width 376 height 32
type input "1"
type input "1.03"
type input "11"
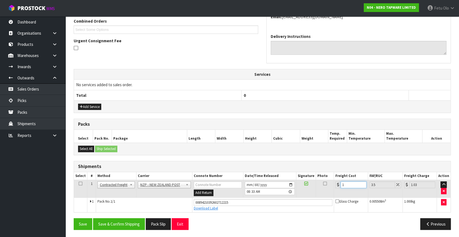
type input "11.38"
type input "11.6"
type input "12.01"
type input "11.61"
type input "12.02"
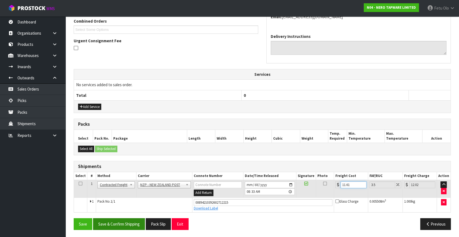
type input "11.61"
click at [132, 221] on button "Save & Confirm Shipping" at bounding box center [119, 224] width 52 height 12
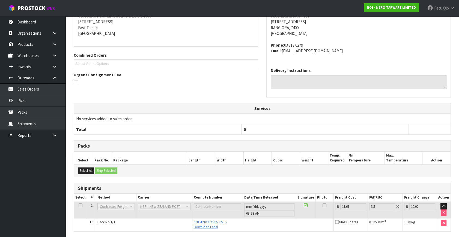
scroll to position [128, 0]
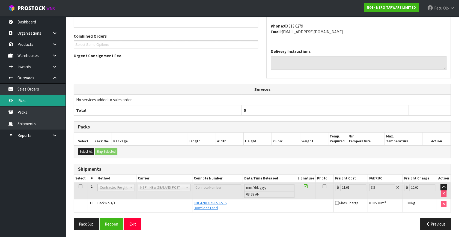
click at [30, 101] on link "Picks" at bounding box center [32, 100] width 65 height 11
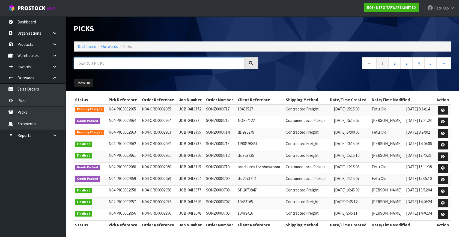
click at [113, 59] on input "text" at bounding box center [159, 63] width 170 height 12
type input "0"
click at [87, 44] on link "Dashboard" at bounding box center [87, 46] width 19 height 5
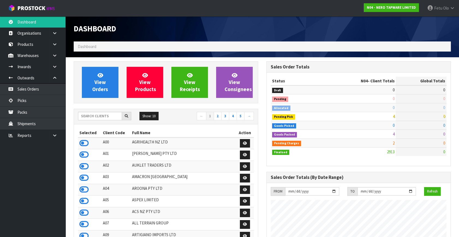
scroll to position [459, 192]
click at [26, 104] on link "Picks" at bounding box center [32, 100] width 65 height 11
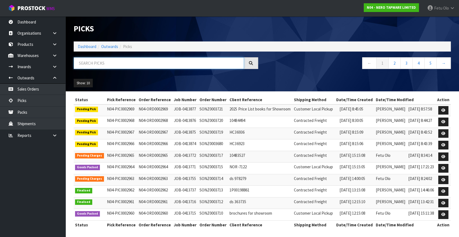
click at [96, 62] on input "text" at bounding box center [159, 63] width 170 height 12
type input "3715"
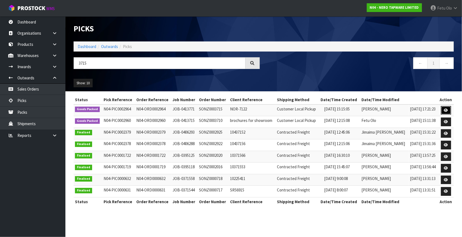
click at [446, 110] on icon at bounding box center [446, 111] width 4 height 4
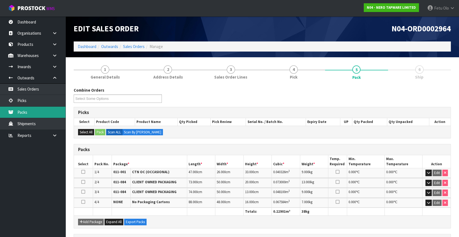
click at [23, 114] on link "Packs" at bounding box center [32, 112] width 65 height 11
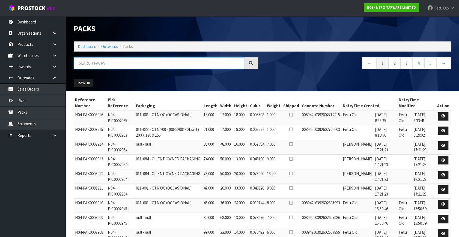
click at [154, 64] on input "text" at bounding box center [159, 63] width 170 height 12
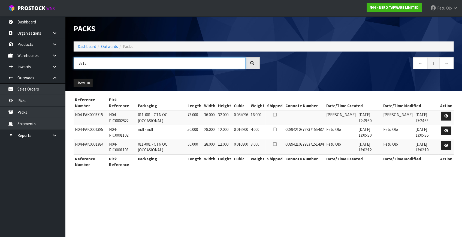
click at [82, 64] on input "3715" at bounding box center [160, 63] width 172 height 12
type input "0003715"
